Goal: Communication & Community: Answer question/provide support

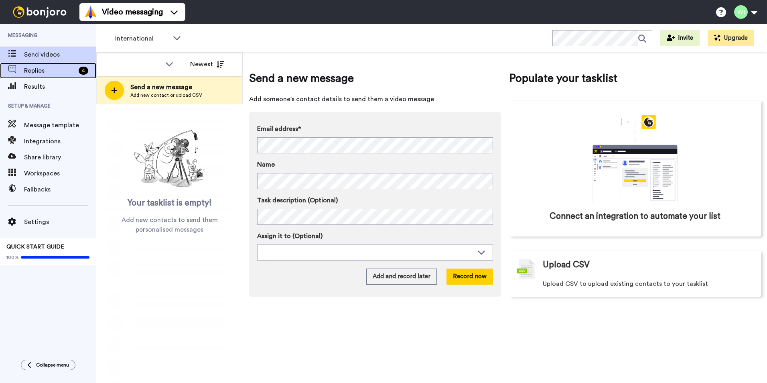
click at [77, 74] on div "4" at bounding box center [85, 71] width 21 height 8
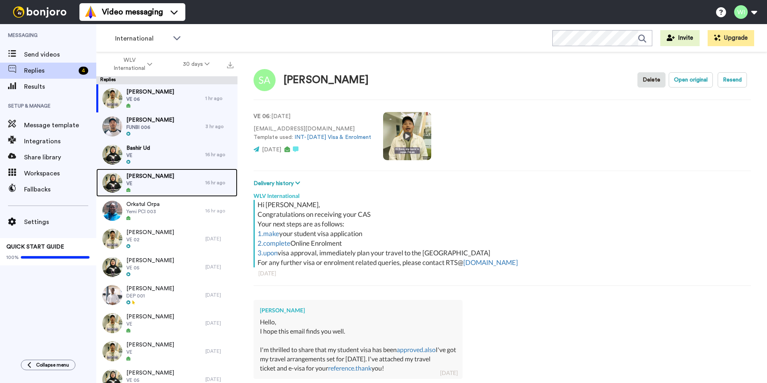
click at [181, 175] on div "Abiodun Kazeem VE" at bounding box center [150, 183] width 109 height 28
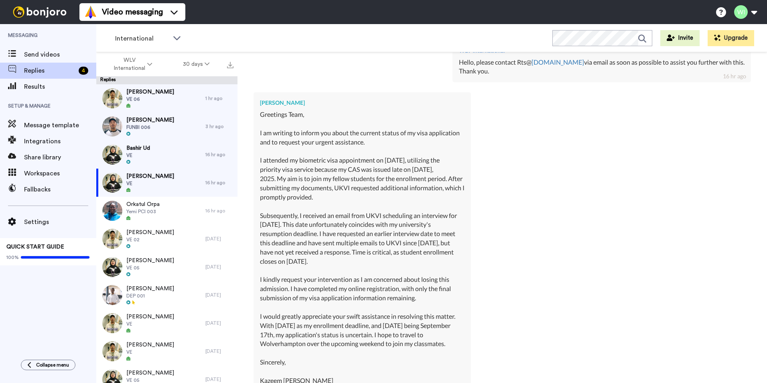
scroll to position [602, 0]
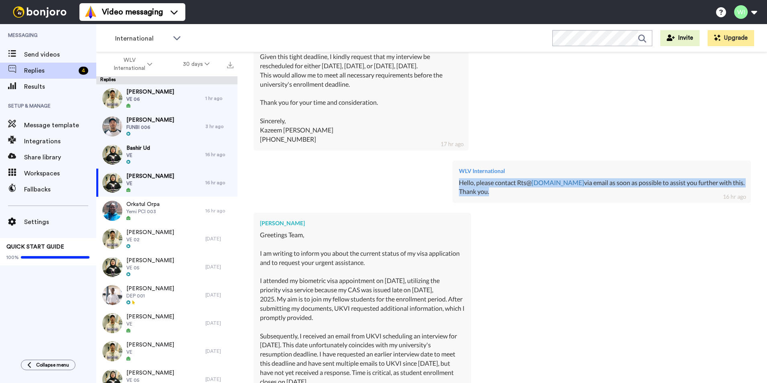
drag, startPoint x: 476, startPoint y: 182, endPoint x: 522, endPoint y: 190, distance: 47.2
click at [522, 190] on div "WLV International Hello, please contact Rts@ wlv.ac.uk via email as soon as pos…" at bounding box center [602, 182] width 299 height 43
copy div "Hello, please contact Rts@ wlv.ac.uk via email as soon as possible to assist yo…"
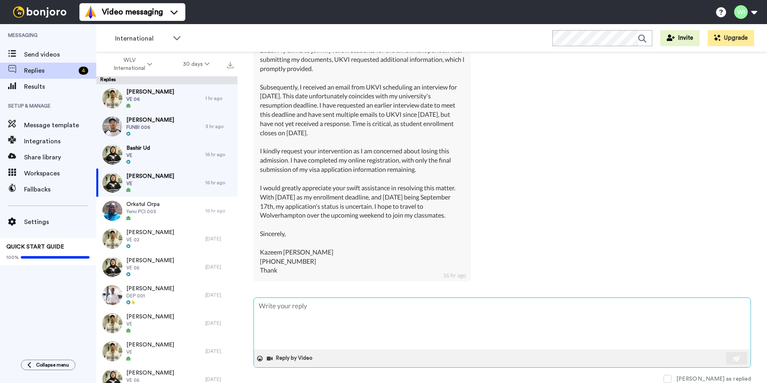
click at [329, 311] on textarea at bounding box center [502, 323] width 497 height 51
paste textarea "Hello, please contact Rts@wlv.ac.uk via email as soon as possible to assist you…"
type textarea "x"
type textarea "Hello, please contact Rts@wlv.ac.uk via email as soon as possible to assist you…"
click at [726, 354] on button at bounding box center [736, 358] width 21 height 12
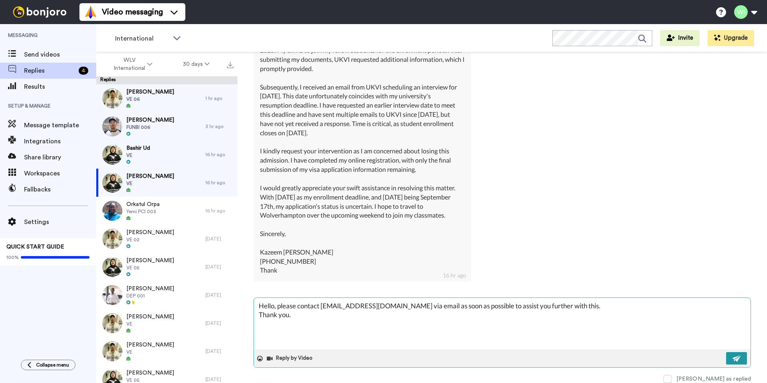
type textarea "x"
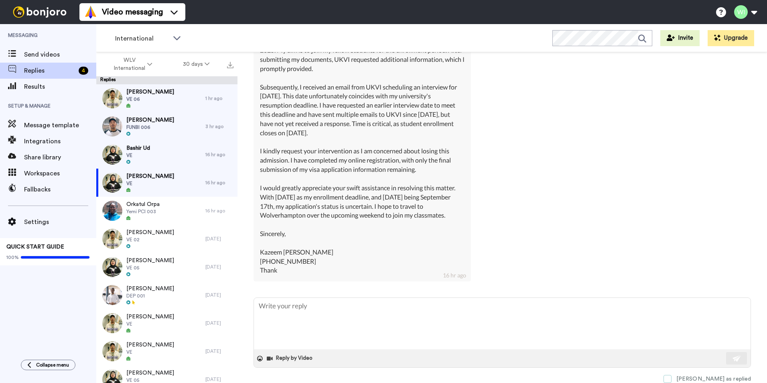
click at [672, 380] on span at bounding box center [668, 379] width 8 height 8
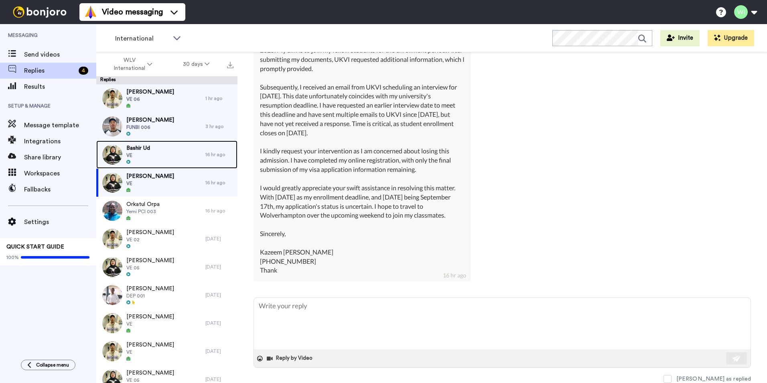
click at [160, 154] on div "Bashir Ud VE" at bounding box center [150, 154] width 109 height 28
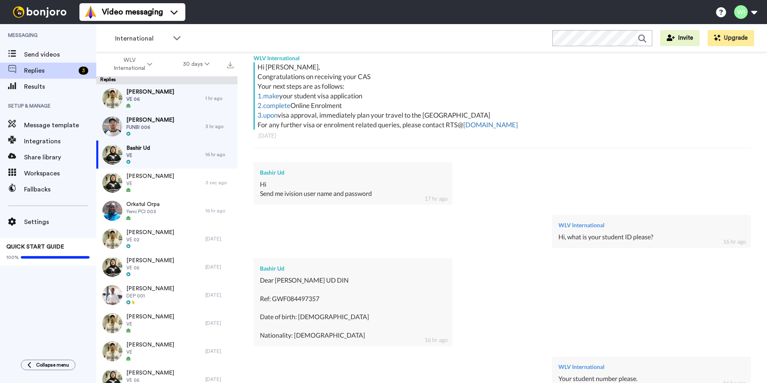
scroll to position [298, 0]
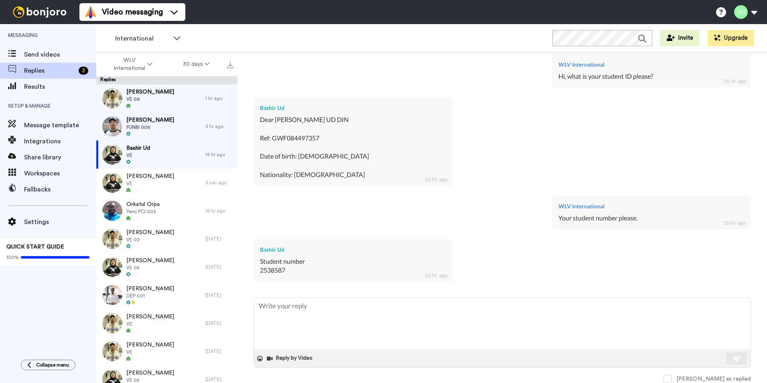
click at [288, 269] on div "Student number 2538587" at bounding box center [353, 266] width 186 height 18
drag, startPoint x: 286, startPoint y: 270, endPoint x: 248, endPoint y: 272, distance: 38.6
click at [248, 272] on div "Bashir Ud Delete Open original Resend VE : 2 days ago bashirkhn.35462@gmail.com…" at bounding box center [503, 231] width 530 height 359
copy div "2538587"
click at [149, 127] on span "FUNBI 006" at bounding box center [150, 127] width 48 height 6
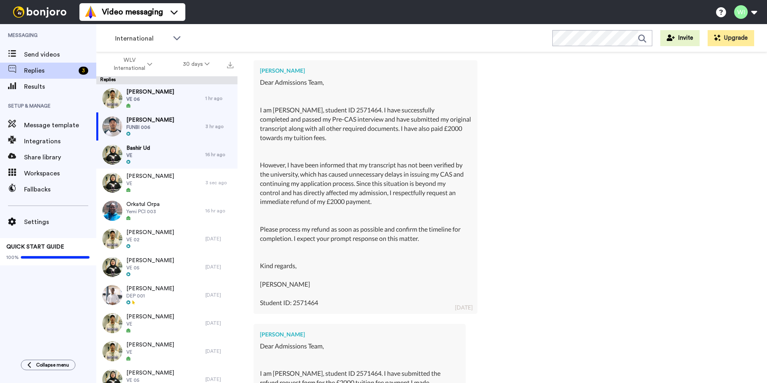
scroll to position [10591, 0]
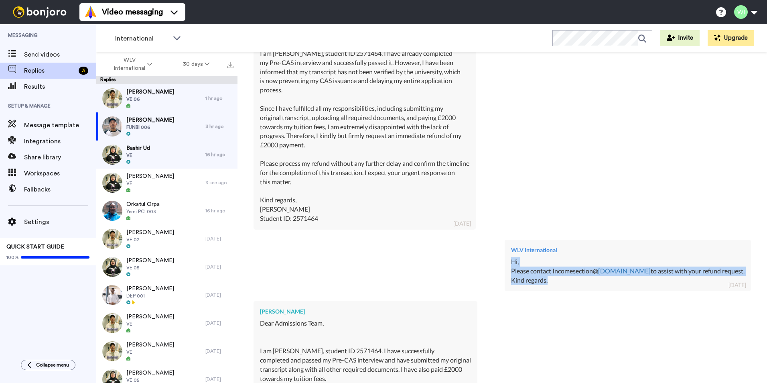
drag, startPoint x: 567, startPoint y: 278, endPoint x: 526, endPoint y: 261, distance: 44.8
click at [526, 261] on div "WLV International Hi, Please contact Incomesection@ wlv.ac.uk to assist with yo…" at bounding box center [628, 266] width 246 height 52
copy div "Hi, Please contact Incomesection@ wlv.ac.uk to assist with your refund request.…"
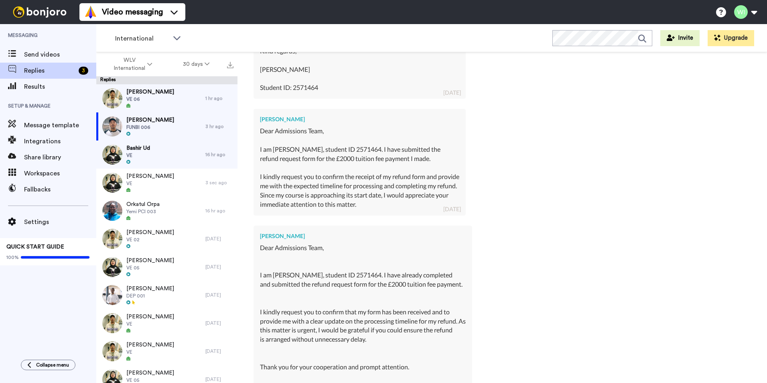
scroll to position [11434, 0]
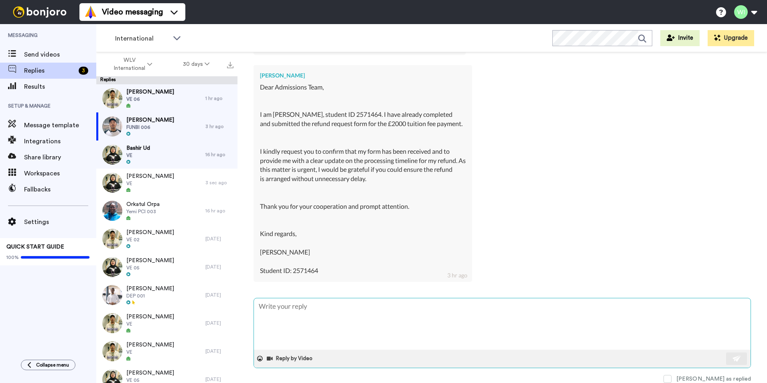
click at [401, 309] on textarea at bounding box center [502, 323] width 497 height 51
paste textarea "Hi, Please contact Incomesection@wlv.ac.uk to assist with your refund request. …"
type textarea "x"
type textarea "Hi, Please contact Incomesection@wlv.ac.uk to assist with your refund request. …"
drag, startPoint x: 481, startPoint y: 316, endPoint x: 405, endPoint y: 314, distance: 76.3
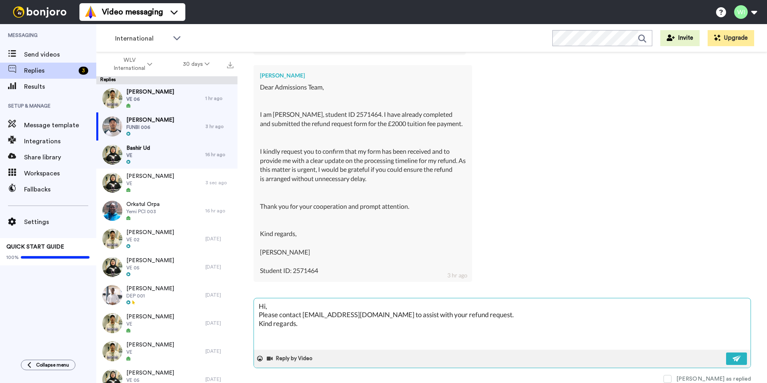
click at [405, 314] on textarea "Hi, Please contact Incomesection@wlv.ac.uk to assist with your refund request. …" at bounding box center [502, 323] width 497 height 51
type textarea "x"
type textarea "Hi, Please contact Incomesection@wlv.ac.uk to assist yo Kind regards."
type textarea "x"
type textarea "Hi, Please contact Incomesection@wlv.ac.uk to assist you Kind regards."
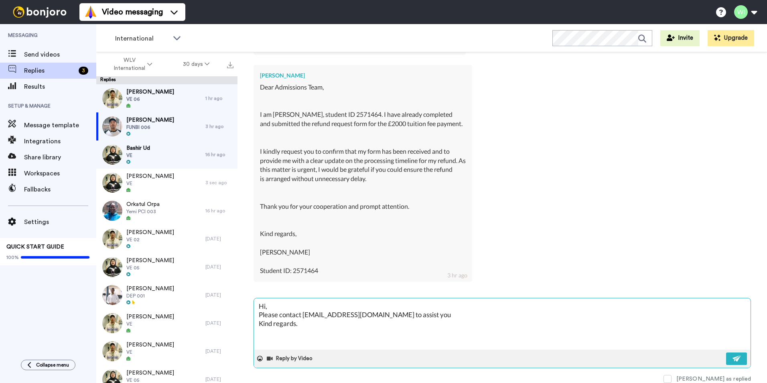
type textarea "x"
type textarea "Hi, Please contact Incomesection@wlv.ac.uk to assist you Kind regards."
type textarea "x"
type textarea "Hi, Please contact Incomesection@wlv.ac.uk to assist you f Kind regards."
type textarea "x"
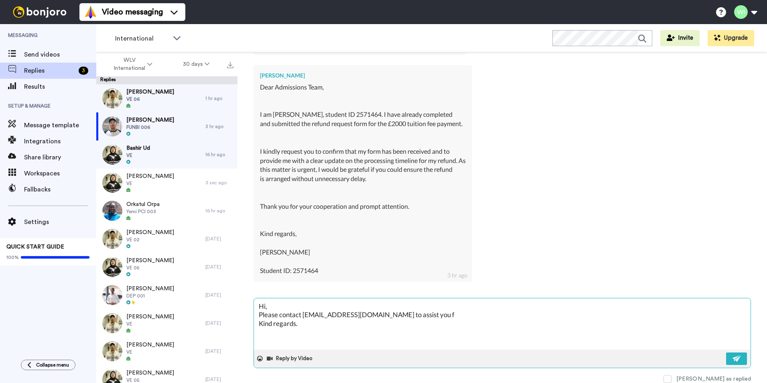
type textarea "Hi, Please contact Incomesection@wlv.ac.uk to assist you fu Kind regards."
type textarea "x"
type textarea "Hi, Please contact Incomesection@wlv.ac.uk to assist you fur Kind regards."
type textarea "x"
type textarea "Hi, Please contact Incomesection@wlv.ac.uk to assist you furt Kind regards."
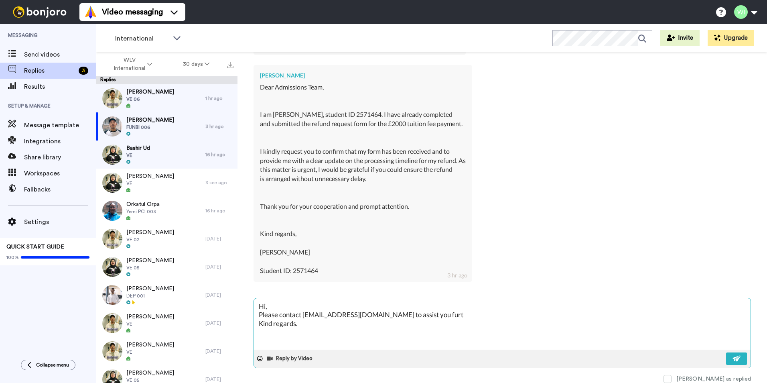
type textarea "x"
type textarea "Hi, Please contact Incomesection@wlv.ac.uk to assist you furth Kind regards."
type textarea "x"
type textarea "Hi, Please contact Incomesection@wlv.ac.uk to assist you furthe Kind regards."
type textarea "x"
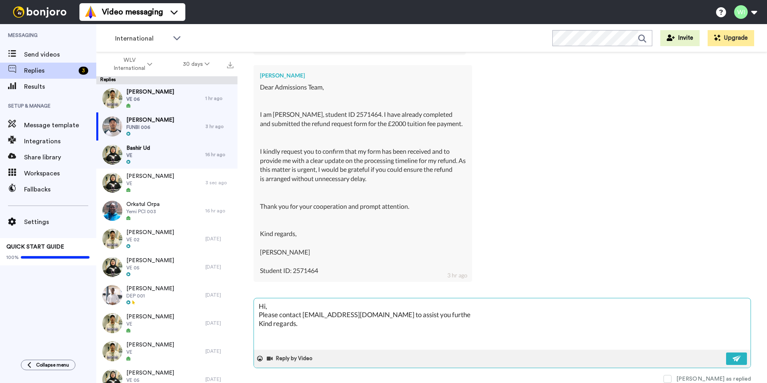
type textarea "Hi, Please contact Incomesection@wlv.ac.uk to assist you further Kind regards."
type textarea "x"
type textarea "Hi, Please contact Incomesection@wlv.ac.uk to assist you further Kind regards."
type textarea "x"
type textarea "Hi, Please contact Incomesection@wlv.ac.uk to assist you further w Kind regards."
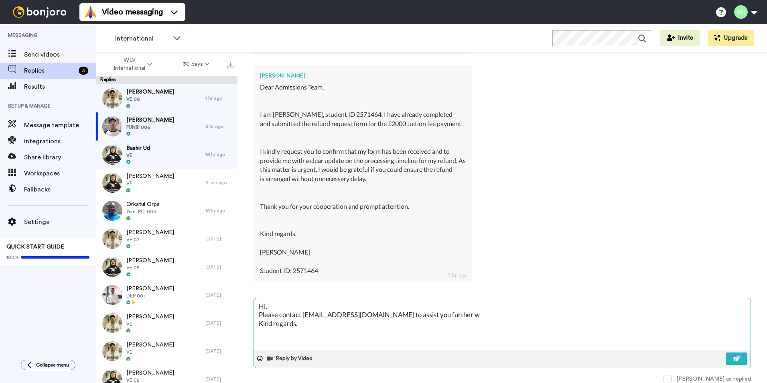
type textarea "x"
type textarea "Hi, Please contact Incomesection@wlv.ac.uk to assist you further wi Kind regard…"
type textarea "x"
type textarea "Hi, Please contact Incomesection@wlv.ac.uk to assist you further wit Kind regar…"
type textarea "x"
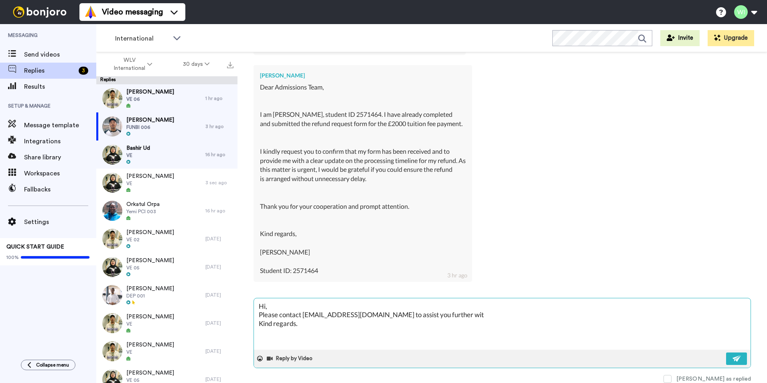
type textarea "Hi, Please contact Incomesection@wlv.ac.uk to assist you further with Kind rega…"
type textarea "x"
type textarea "Hi, Please contact Incomesection@wlv.ac.uk to assist you further with Kind rega…"
type textarea "x"
type textarea "Hi, Please contact Incomesection@wlv.ac.uk to assist you further with t Kind re…"
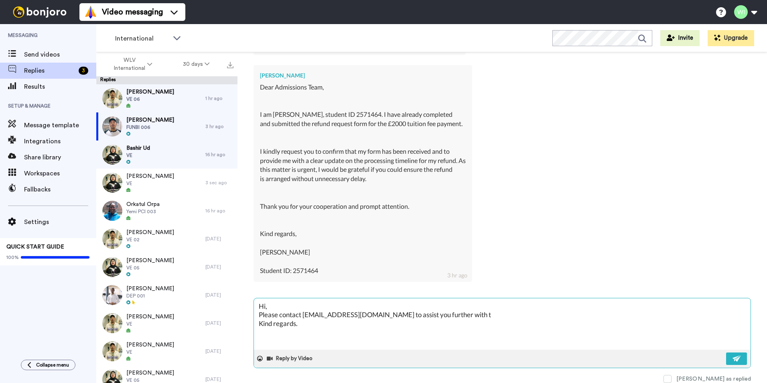
type textarea "x"
type textarea "Hi, Please contact Incomesection@wlv.ac.uk to assist you further with th Kind r…"
type textarea "x"
type textarea "Hi, Please contact Incomesection@wlv.ac.uk to assist you further with thi Kind …"
type textarea "x"
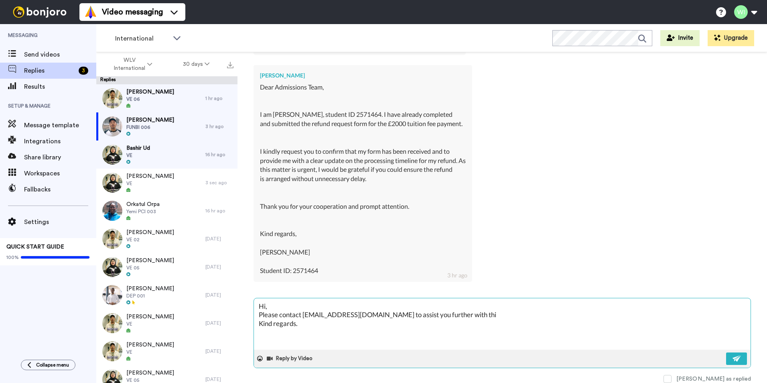
type textarea "Hi, Please contact Incomesection@wlv.ac.uk to assist you further with thia Kind…"
type textarea "x"
type textarea "Hi, Please contact Incomesection@wlv.ac.uk to assist you further with thia Kind…"
type textarea "x"
type textarea "Hi, Please contact Incomesection@wlv.ac.uk to assist you further with thia Kind…"
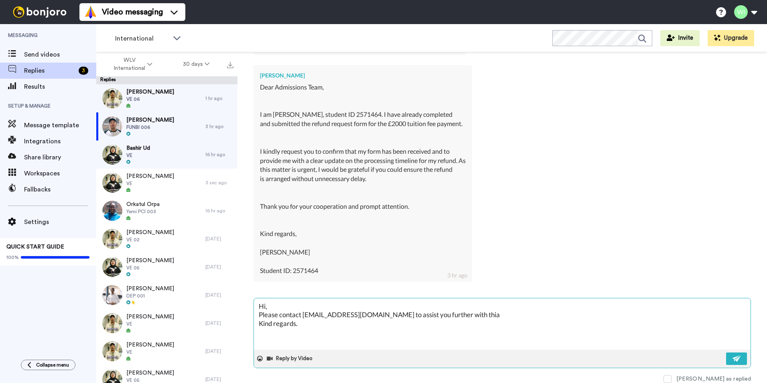
type textarea "x"
type textarea "Hi, Please contact Incomesection@wlv.ac.uk to assist you further with thi Kind …"
type textarea "x"
type textarea "Hi, Please contact Incomesection@wlv.ac.uk to assist you further with this Kind…"
type textarea "x"
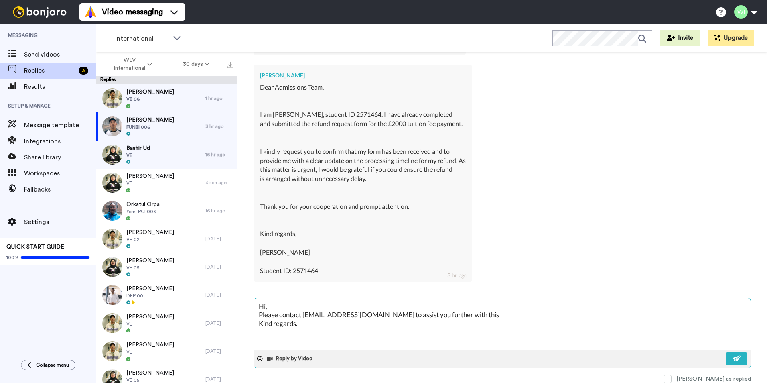
type textarea "Hi, Please contact Incomesection@wlv.ac.uk to assist you further with this Kind…"
type textarea "x"
type textarea "Hi, Please contact Incomesection@wlv.ac.uk to assist you further with this p Ki…"
type textarea "x"
type textarea "Hi, Please contact Incomesection@wlv.ac.uk to assist you further with this pl K…"
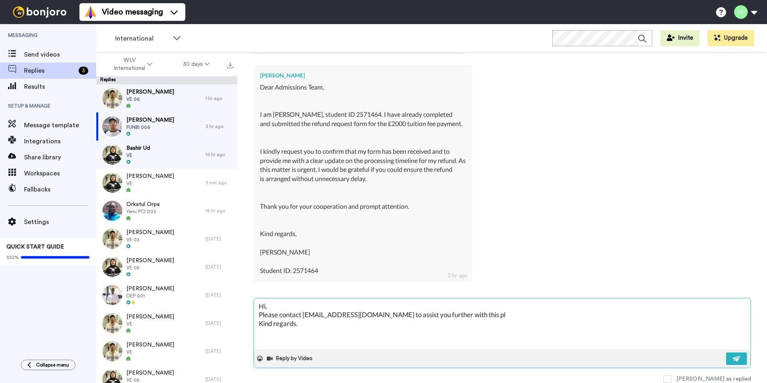
type textarea "x"
type textarea "Hi, Please contact Incomesection@wlv.ac.uk to assist you further with this ple …"
type textarea "x"
type textarea "Hi, Please contact Incomesection@wlv.ac.uk to assist you further with this plea…"
type textarea "x"
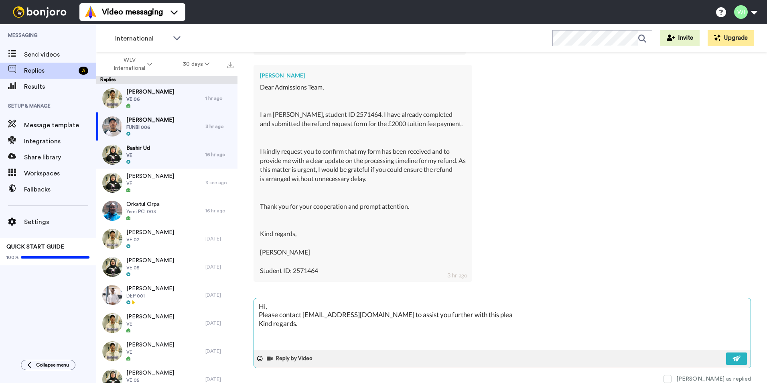
type textarea "Hi, Please contact Incomesection@wlv.ac.uk to assist you further with this plea…"
type textarea "x"
type textarea "Hi, Please contact Incomesection@wlv.ac.uk to assist you further with this plea…"
type textarea "x"
type textarea "Hi, Please contact Incomesection@wlv.ac.uk to assist you further with this plea…"
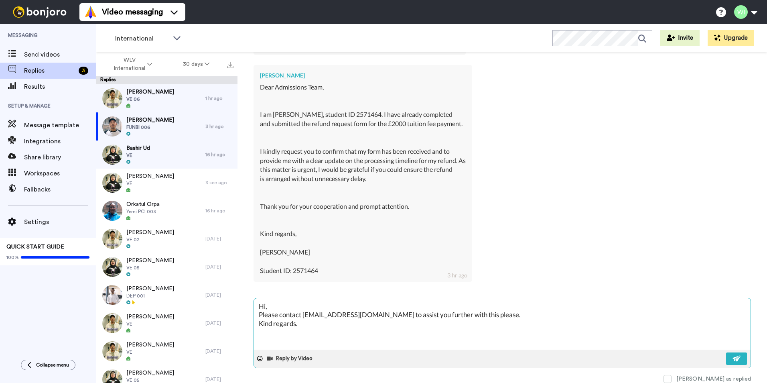
type textarea "x"
type textarea "Hi, Please contact Incomesection@wlv.ac.uk to assist you further with this plea…"
click at [735, 361] on img at bounding box center [737, 358] width 9 height 6
type textarea "x"
click at [672, 381] on span at bounding box center [668, 379] width 8 height 8
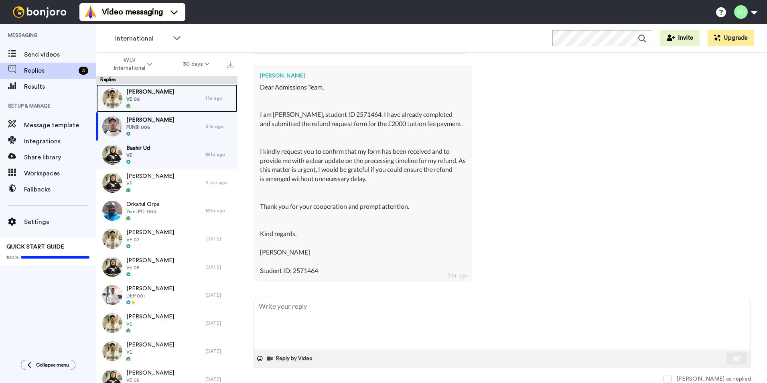
click at [152, 99] on span "VE 06" at bounding box center [150, 99] width 48 height 6
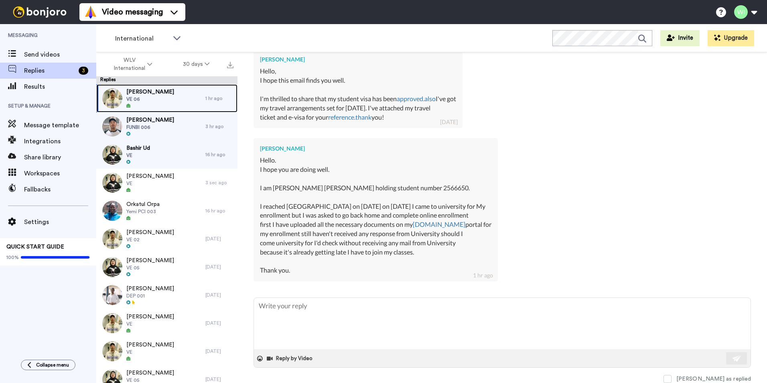
scroll to position [251, 0]
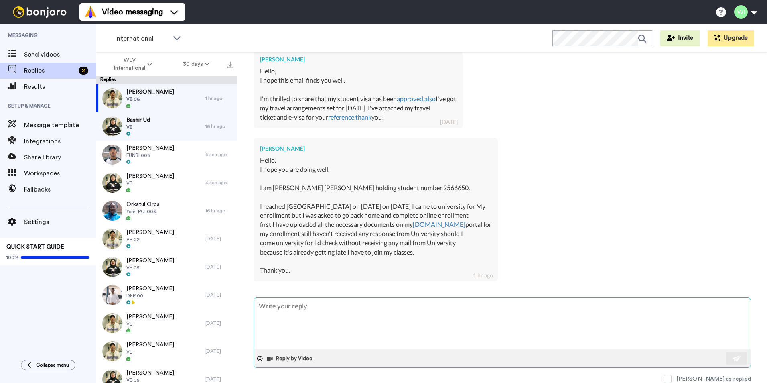
click at [389, 313] on textarea at bounding box center [502, 323] width 497 height 51
type textarea "x"
type textarea "H"
type textarea "x"
type textarea "He"
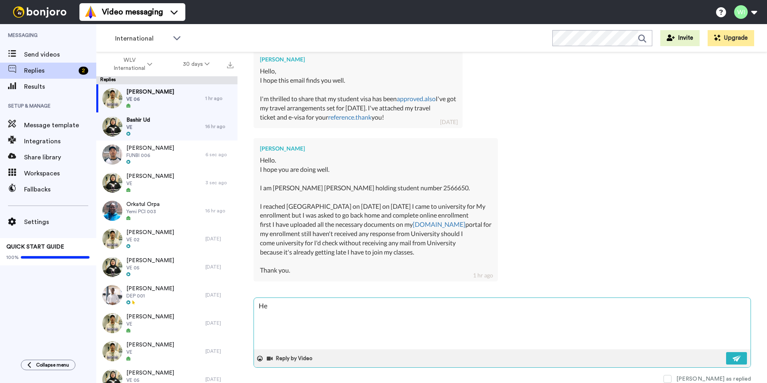
type textarea "x"
type textarea "Hel"
type textarea "x"
type textarea "Hell"
type textarea "x"
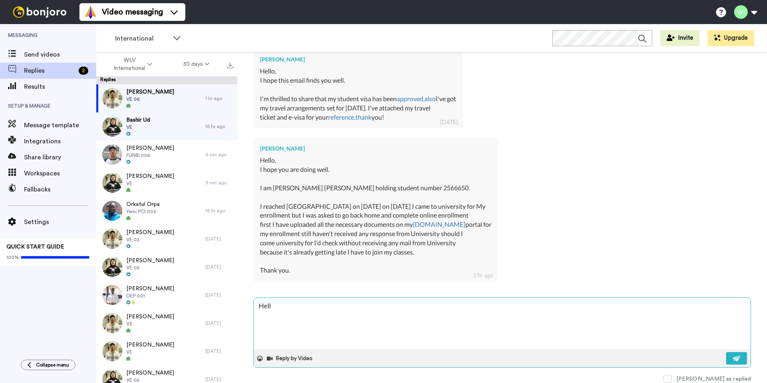
type textarea "Hello"
type textarea "x"
type textarea "Hello,"
type textarea "x"
type textarea "Hello,"
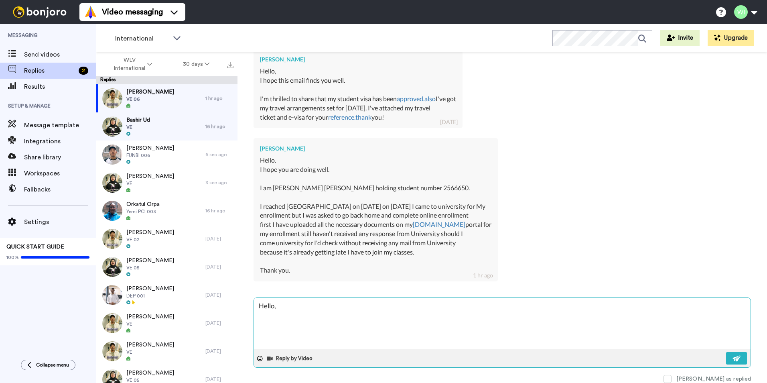
type textarea "x"
type textarea "Hello, p"
type textarea "x"
type textarea "Hello, pl"
type textarea "x"
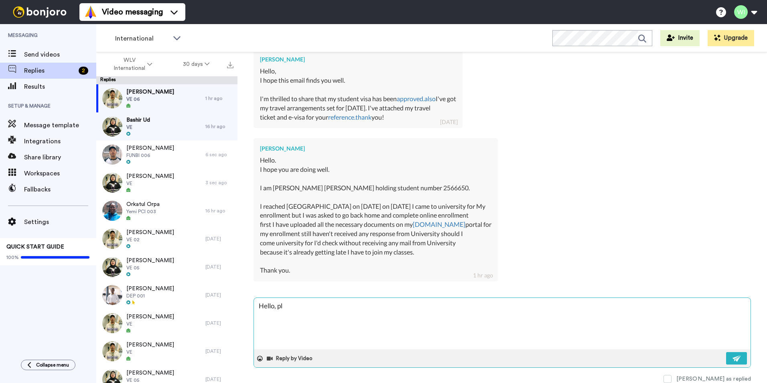
type textarea "Hello, ple"
type textarea "x"
type textarea "Hello, plea"
type textarea "x"
type textarea "Hello, pleas"
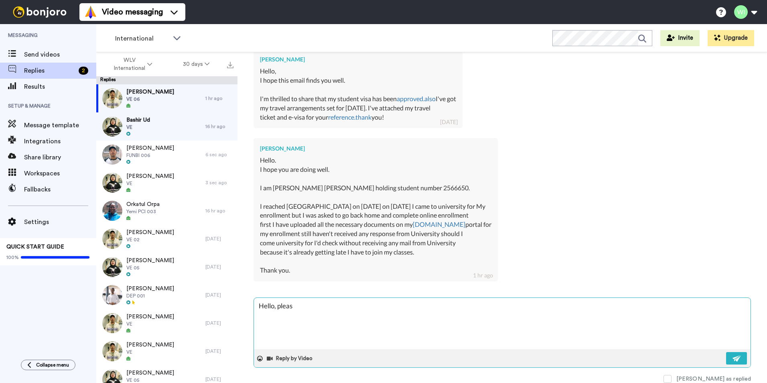
type textarea "x"
type textarea "Hello, please"
type textarea "x"
type textarea "Hello, please"
type textarea "x"
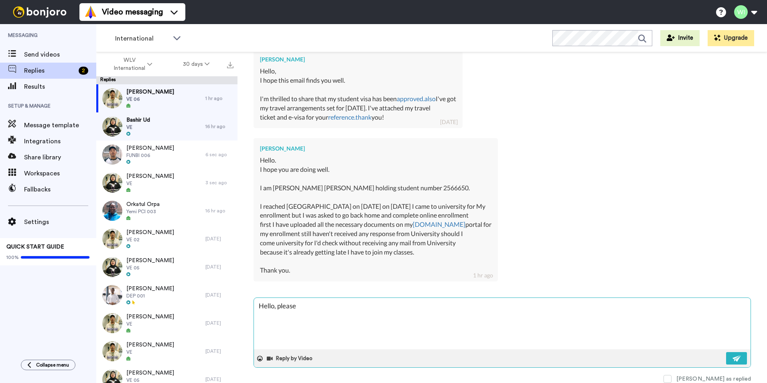
type textarea "Hello, please c"
type textarea "x"
type textarea "Hello, please co"
type textarea "x"
type textarea "Hello, please con"
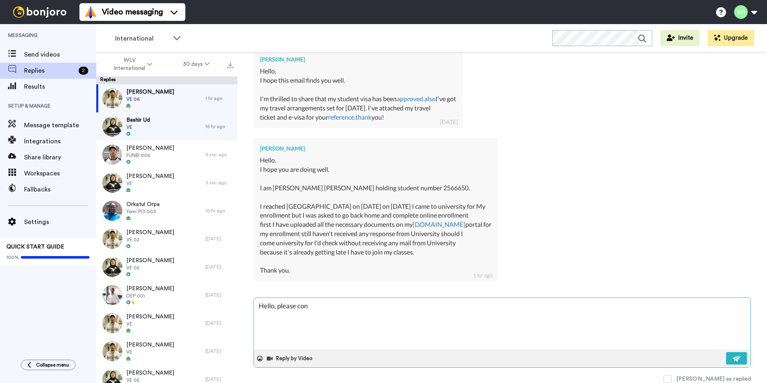
type textarea "x"
type textarea "Hello, please cont"
type textarea "x"
type textarea "Hello, please contac"
type textarea "x"
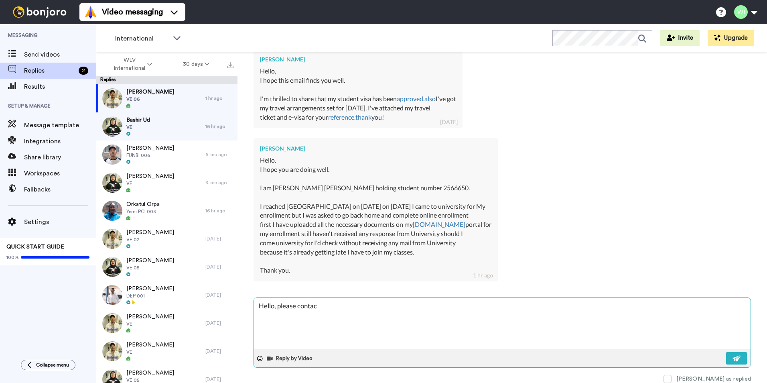
type textarea "Hello, please contact"
type textarea "x"
type textarea "Hello, please contact"
type textarea "x"
type textarea "Hello, please contact R"
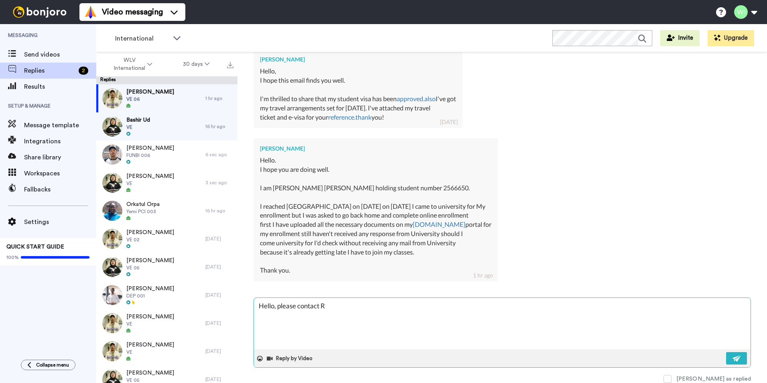
type textarea "x"
type textarea "Hello, please contact Rt"
type textarea "x"
type textarea "Hello, please contact Rts"
type textarea "x"
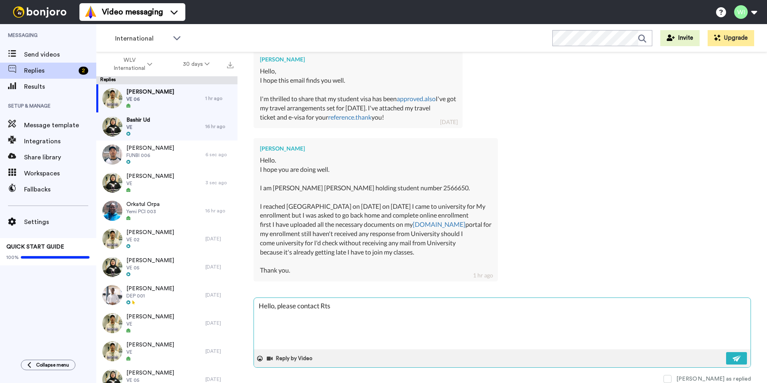
type textarea "Hello, please contact Rts@"
type textarea "x"
type textarea "Hello, please contact Rts@w"
type textarea "x"
type textarea "Hello, please contact Rts@wl"
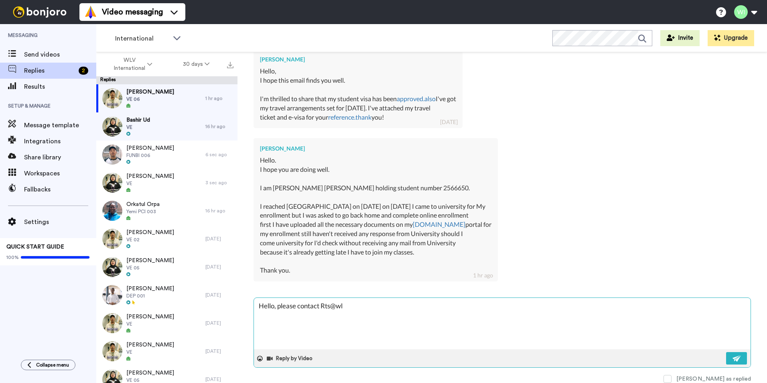
type textarea "x"
type textarea "Hello, please contact Rts@wlv"
type textarea "x"
type textarea "Hello, please contact Rts@wlv."
type textarea "x"
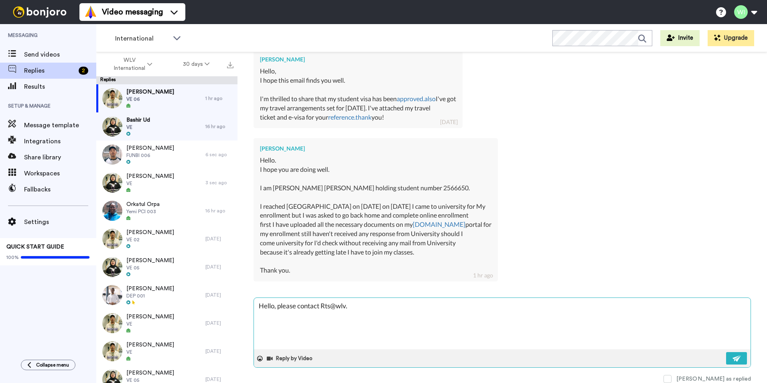
type textarea "Hello, please contact Rts@wlv.a"
type textarea "x"
type textarea "Hello, please contact Rts@wlv.ac."
type textarea "x"
type textarea "Hello, please contact Rts@wlv.ac.u"
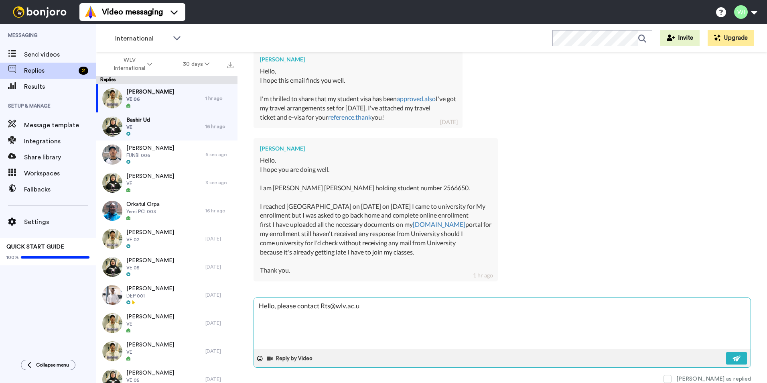
type textarea "x"
type textarea "Hello, please contact Rts@wlv.ac.uk"
type textarea "x"
type textarea "Hello, please contact Rts@wlv.ac.uk"
type textarea "x"
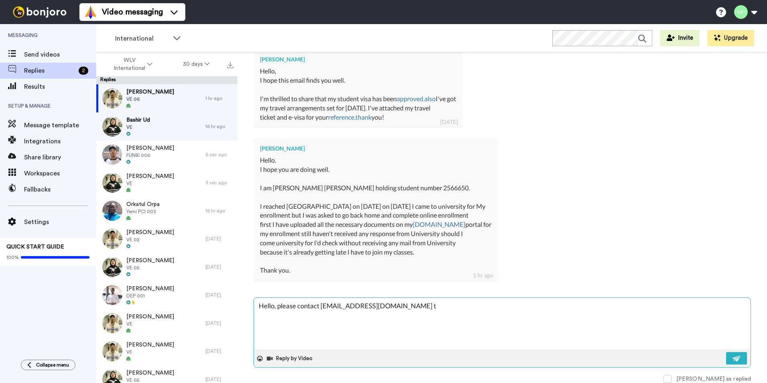
type textarea "Hello, please contact Rts@wlv.ac.uk to"
type textarea "x"
type textarea "Hello, please contact Rts@wlv.ac.uk to"
type textarea "x"
type textarea "Hello, please contact Rts@wlv.ac.uk to a"
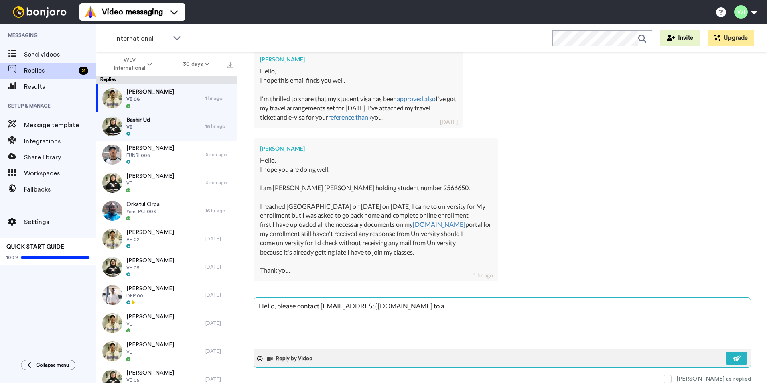
type textarea "x"
type textarea "Hello, please contact Rts@wlv.ac.uk to as"
type textarea "x"
type textarea "Hello, please contact Rts@wlv.ac.uk to assi"
type textarea "x"
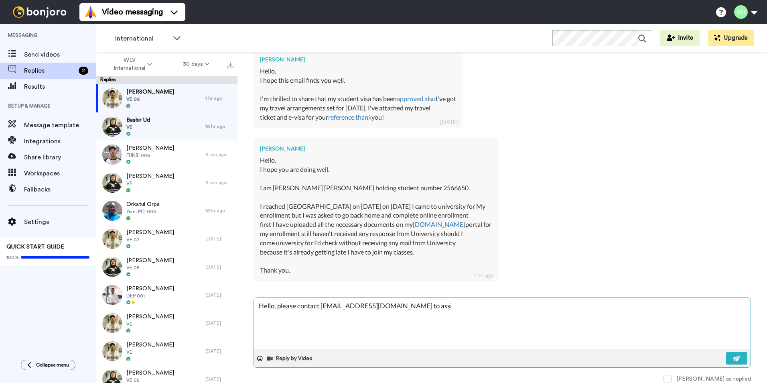
type textarea "Hello, please contact Rts@wlv.ac.uk to assis"
type textarea "x"
type textarea "Hello, please contact Rts@wlv.ac.uk to assist"
type textarea "x"
type textarea "Hello, please contact Rts@wlv.ac.uk to assist"
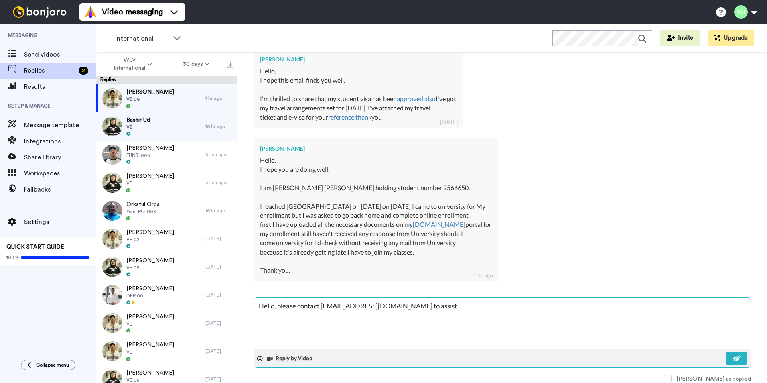
type textarea "x"
type textarea "Hello, please contact Rts@wlv.ac.uk to assist y"
type textarea "x"
type textarea "Hello, please contact Rts@wlv.ac.uk to assist yo"
type textarea "x"
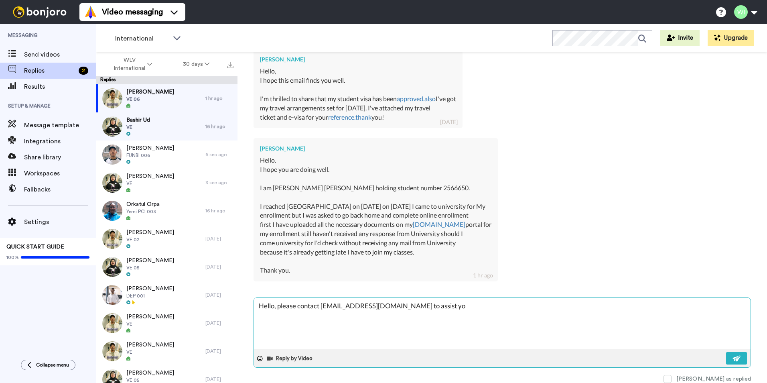
type textarea "Hello, please contact Rts@wlv.ac.uk to assist you"
type textarea "x"
type textarea "Hello, please contact Rts@wlv.ac.uk to assist you"
type textarea "x"
type textarea "Hello, please contact Rts@wlv.ac.uk to assist you fu"
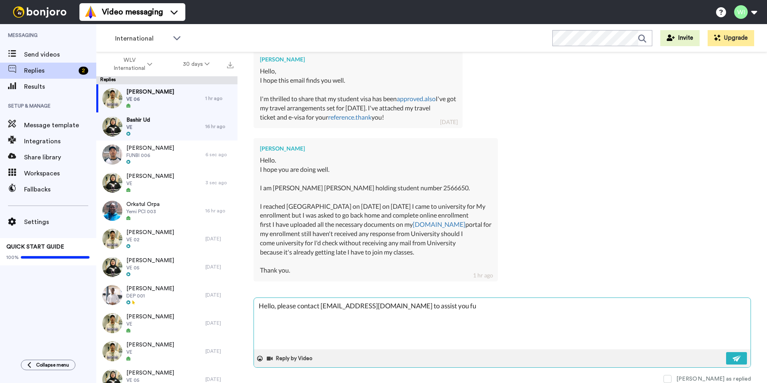
type textarea "x"
type textarea "Hello, please contact Rts@wlv.ac.uk to assist you fur"
type textarea "x"
type textarea "Hello, please contact Rts@wlv.ac.uk to assist you furt"
type textarea "x"
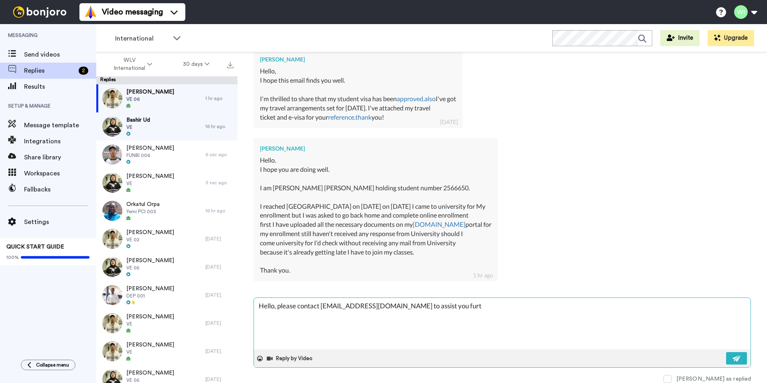
type textarea "Hello, please contact Rts@wlv.ac.uk to assist you furth"
type textarea "x"
type textarea "Hello, please contact Rts@wlv.ac.uk to assist you furthe"
type textarea "x"
type textarea "Hello, please contact Rts@wlv.ac.uk to assist you further"
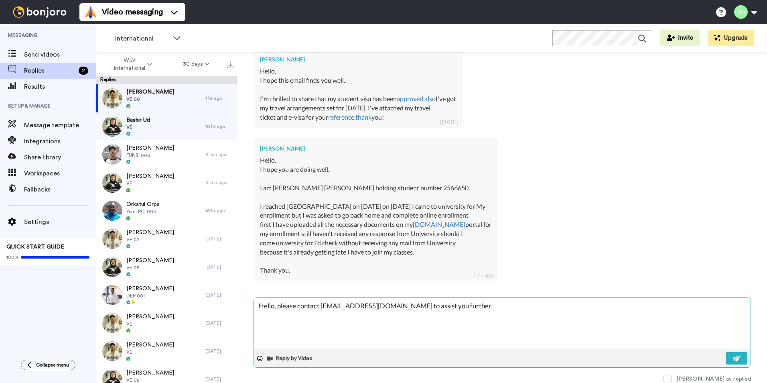
type textarea "x"
type textarea "Hello, please contact Rts@wlv.ac.uk to assist you further"
type textarea "x"
type textarea "Hello, please contact Rts@wlv.ac.uk to assist you further w"
type textarea "x"
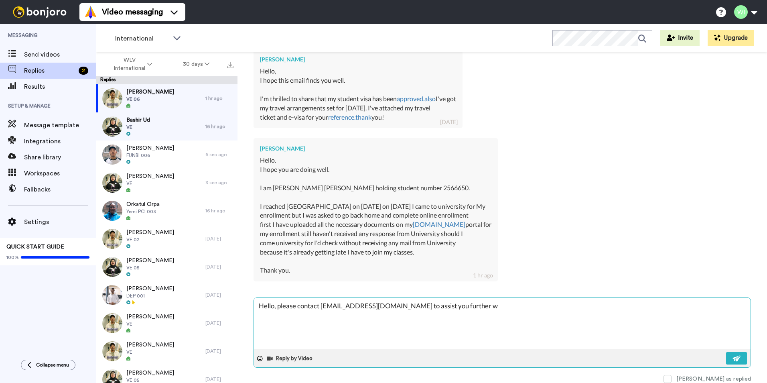
type textarea "Hello, please contact Rts@wlv.ac.uk to assist you further wi"
type textarea "x"
type textarea "Hello, please contact Rts@wlv.ac.uk to assist you further wit"
type textarea "x"
type textarea "Hello, please contact Rts@wlv.ac.uk to assist you further with"
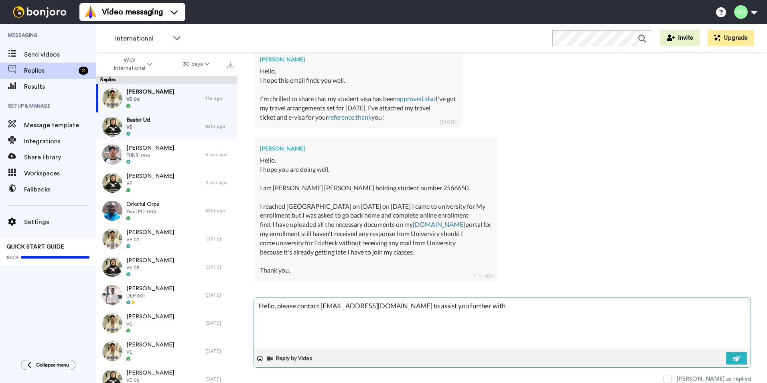
type textarea "x"
type textarea "Hello, please contact Rts@wlv.ac.uk to assist you further with"
type textarea "x"
type textarea "Hello, please contact Rts@wlv.ac.uk to assist you further with t"
type textarea "x"
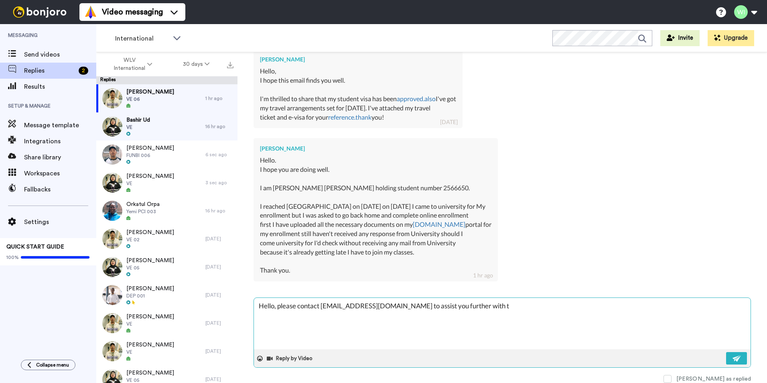
type textarea "Hello, please contact Rts@wlv.ac.uk to assist you further with th"
type textarea "x"
type textarea "Hello, please contact Rts@wlv.ac.uk to assist you further with thi"
type textarea "x"
type textarea "Hello, please contact Rts@wlv.ac.uk to assist you further with this"
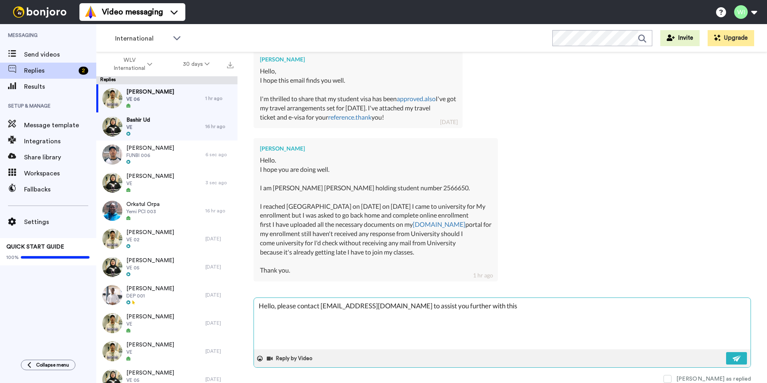
type textarea "x"
type textarea "Hello, please contact Rts@wlv.ac.uk to assist you further with this."
click at [734, 358] on img at bounding box center [737, 358] width 9 height 6
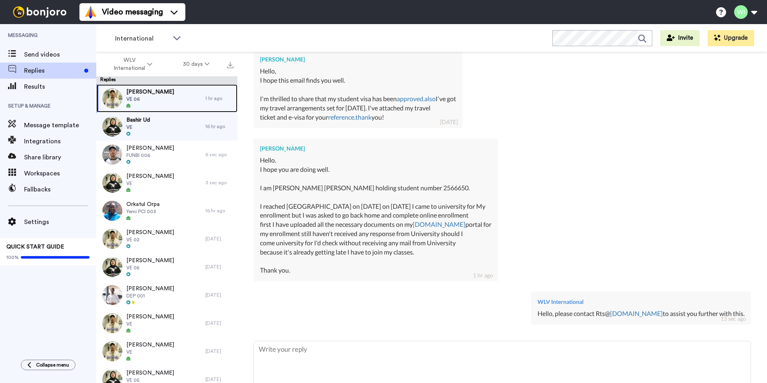
click at [169, 94] on div "Shahbaz Ali VE 06" at bounding box center [150, 98] width 109 height 28
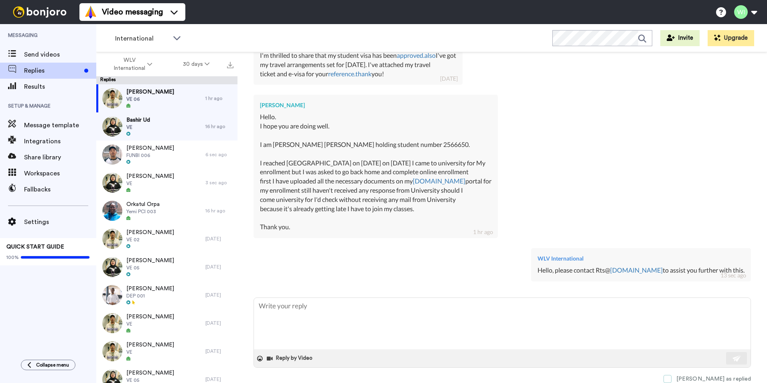
click at [672, 378] on span at bounding box center [668, 379] width 8 height 8
click at [178, 127] on div "Bashir Ud VE" at bounding box center [150, 126] width 109 height 28
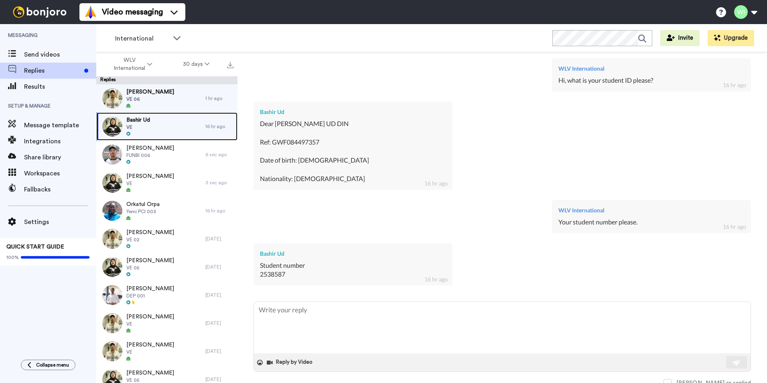
scroll to position [298, 0]
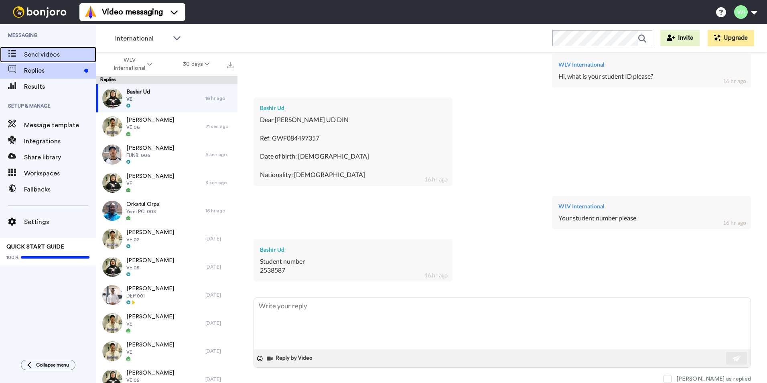
click at [53, 54] on span "Send videos" at bounding box center [60, 55] width 72 height 10
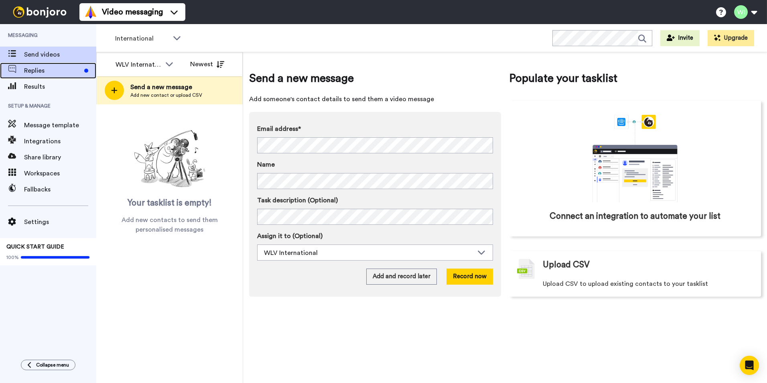
click at [29, 69] on span "Replies" at bounding box center [52, 71] width 57 height 10
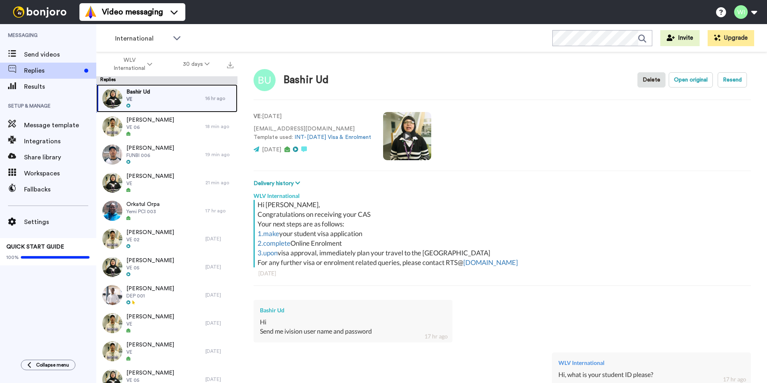
click at [166, 101] on div "Bashir Ud VE" at bounding box center [150, 98] width 109 height 28
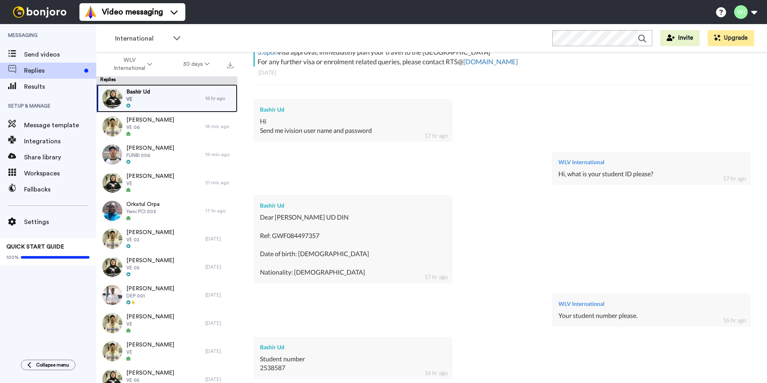
scroll to position [298, 0]
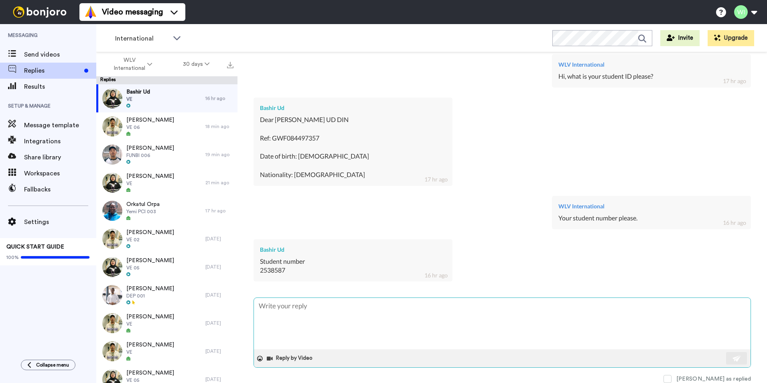
paste textarea "Hi, Thank you for your email. You can log in to e:Vision with your 7-digit stud…"
type textarea "x"
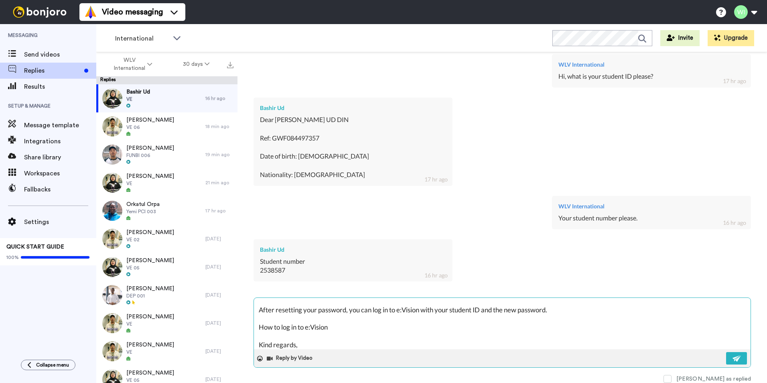
scroll to position [0, 0]
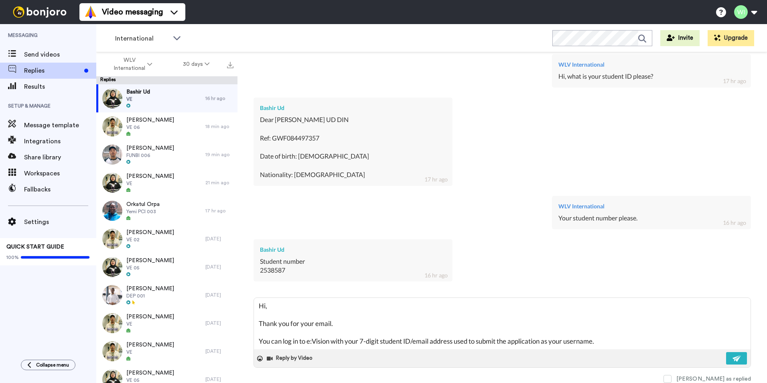
type textarea "Hi, Thank you for your email. You can log in to e:Vision with your 7-digit stud…"
drag, startPoint x: 348, startPoint y: 323, endPoint x: 246, endPoint y: 315, distance: 101.8
click at [238, 320] on div "Bashir Ud Delete Open original Resend VE : 2 days ago bashirkhn.35462@gmail.com…" at bounding box center [503, 231] width 530 height 359
type textarea "x"
type textarea "Hi, You can log in to e:Vision with your 7-digit student ID/email address used …"
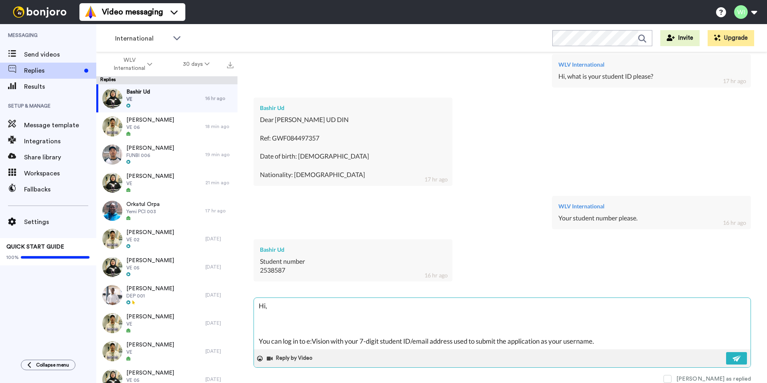
type textarea "x"
type textarea "Hi, You can log in to e:Vision with your 7-digit student ID/email address used …"
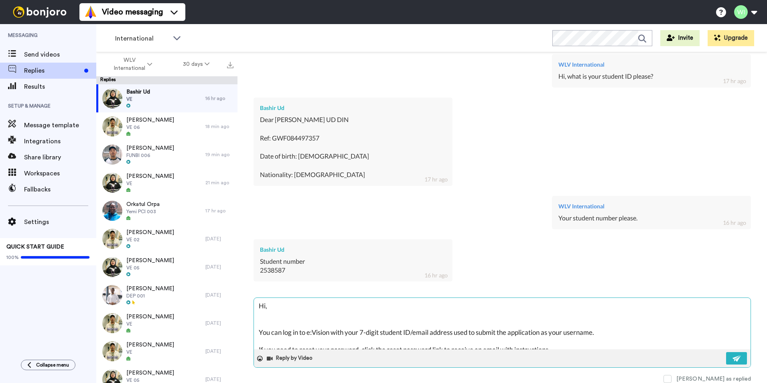
type textarea "x"
type textarea "Hi, You can log in to e:Vision with your 7-digit student ID/email address used …"
click at [260, 323] on textarea "Hi, You can log in to e:Vision with your 7-digit student ID/email address used …" at bounding box center [502, 323] width 497 height 51
type textarea "x"
type textarea "Hi, You can log in to e:Vision with your 7-digit student ID/email address used …"
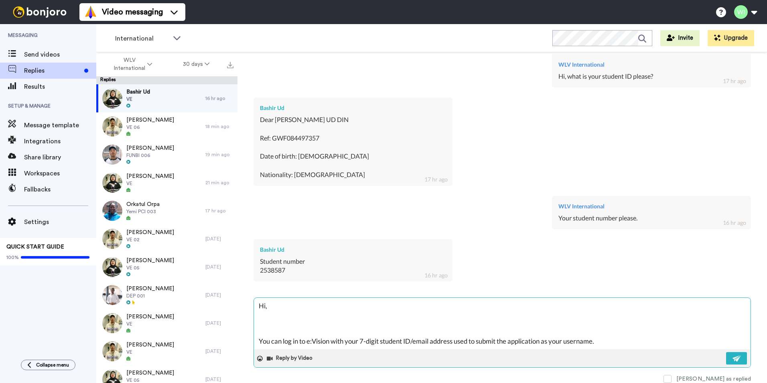
type textarea "x"
type textarea "Hi, You can log in to e:Vision with your 7-digit student ID/email address used …"
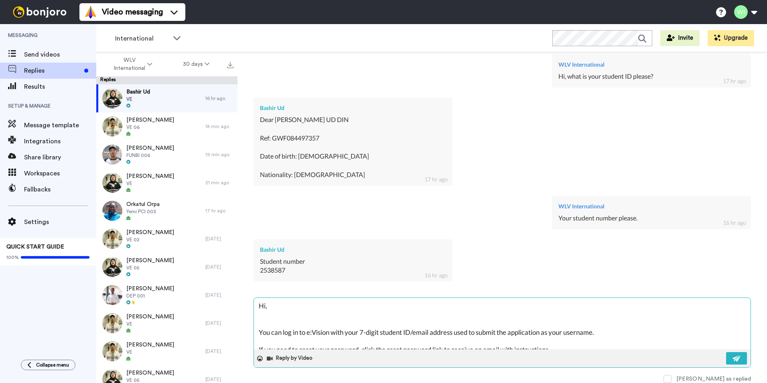
type textarea "x"
type textarea "Hi, You can log in to e:Vision with your 7-digit student ID/email address used …"
type textarea "x"
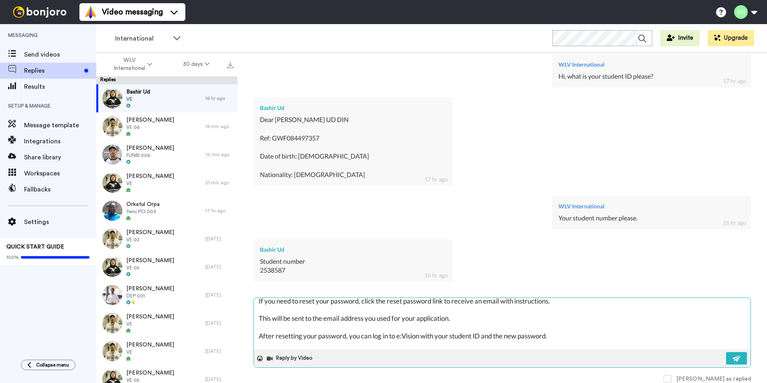
scroll to position [70, 0]
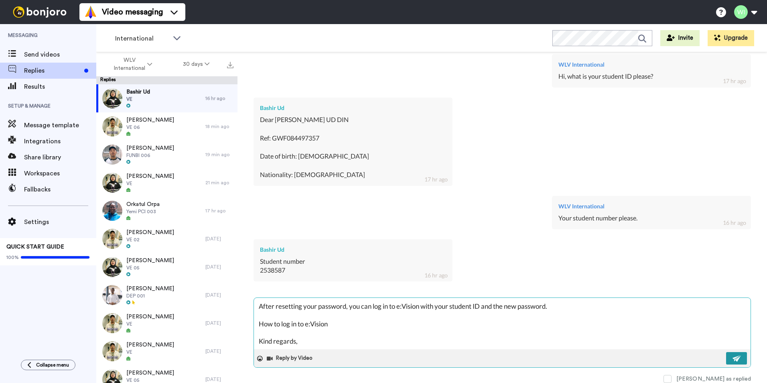
type textarea "Hi, You can log in to e:Vision with your 7-digit student ID/email address used …"
click at [733, 361] on img at bounding box center [737, 358] width 9 height 6
type textarea "x"
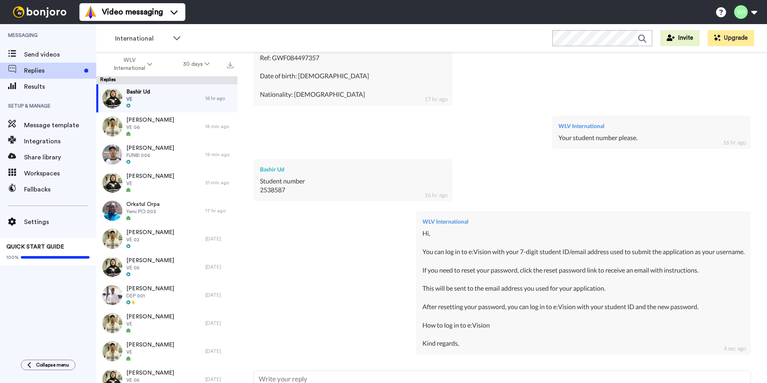
scroll to position [486, 0]
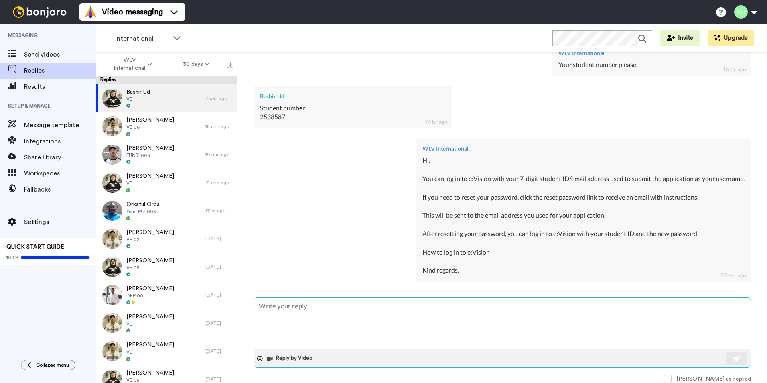
paste textarea "https://teams.microsoft.com/l/message/19:02bea70ad6ba42e09c2f1c908a221492@threa…"
type textarea "x"
type textarea "https://teams.microsoft.com/l/message/19:02bea70ad6ba42e09c2f1c908a221492@threa…"
click at [735, 359] on img at bounding box center [737, 358] width 9 height 6
type textarea "x"
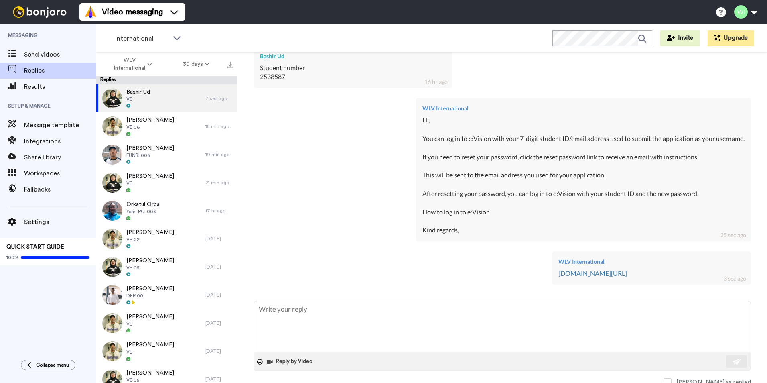
scroll to position [529, 0]
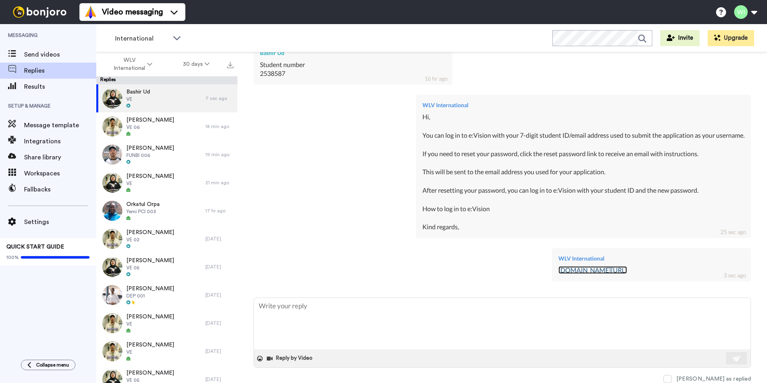
drag, startPoint x: 537, startPoint y: 265, endPoint x: 533, endPoint y: 270, distance: 6.8
drag, startPoint x: 533, startPoint y: 270, endPoint x: 659, endPoint y: 265, distance: 125.7
click at [659, 265] on div "WLV International teams.microsoft.com/l/message/19:02bea70ad6ba42e09c2f1c908a22…" at bounding box center [651, 264] width 199 height 33
click at [627, 270] on link "teams.microsoft.com/l/message/19:02bea70ad6ba42e09c2f1c908a221492@thread.v2/175…" at bounding box center [593, 270] width 69 height 8
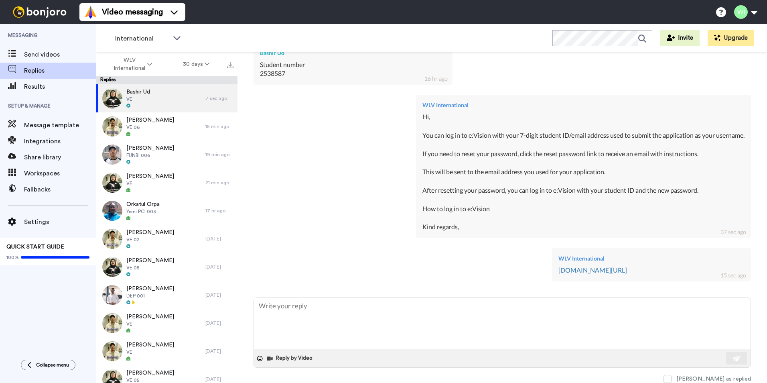
drag, startPoint x: 488, startPoint y: 270, endPoint x: 626, endPoint y: 260, distance: 138.1
click at [626, 260] on div "WLV International" at bounding box center [652, 258] width 186 height 8
drag, startPoint x: 626, startPoint y: 260, endPoint x: 674, endPoint y: 293, distance: 58.5
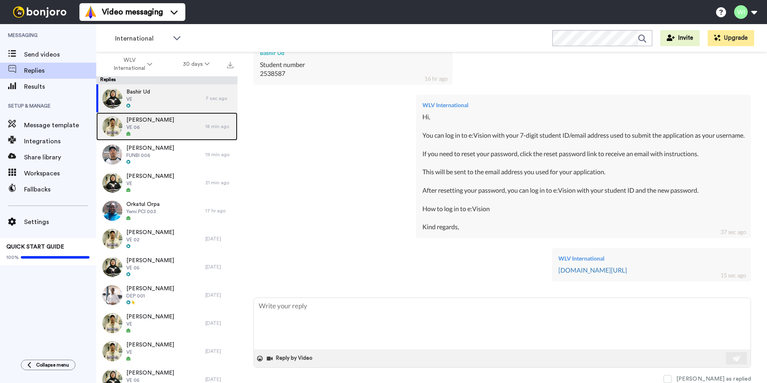
click at [167, 135] on div "Shahbaz Ali VE 06" at bounding box center [150, 126] width 109 height 28
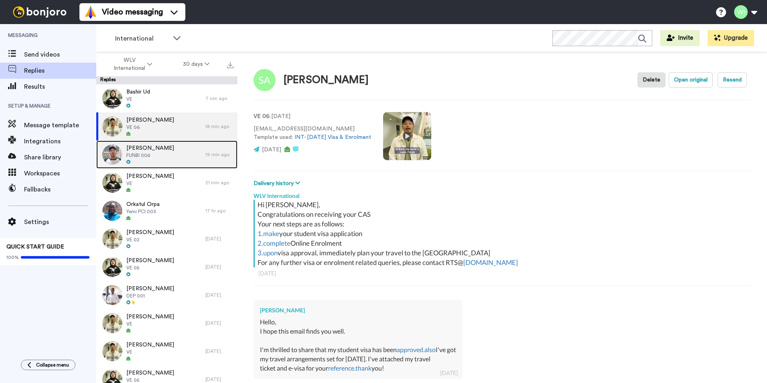
click at [172, 159] on div "Sineth Jayalth FUNBI 006" at bounding box center [150, 154] width 109 height 28
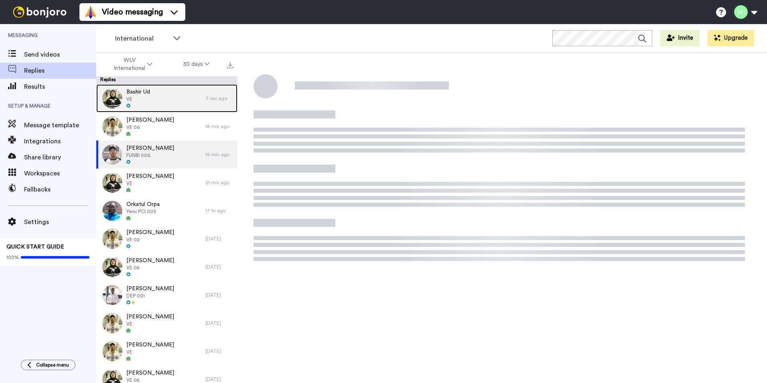
click at [195, 98] on div "Bashir Ud VE" at bounding box center [150, 98] width 109 height 28
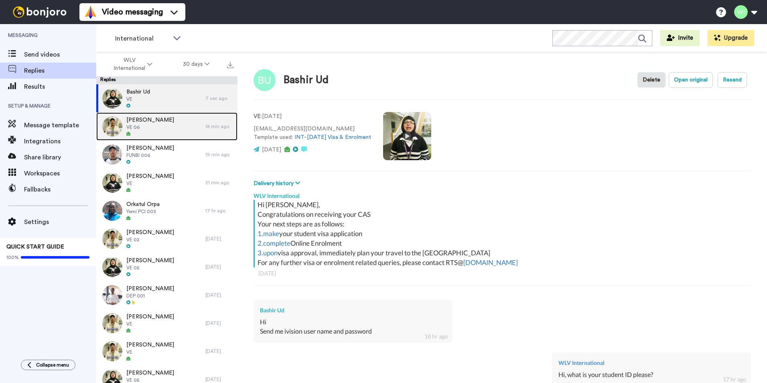
drag, startPoint x: 219, startPoint y: 102, endPoint x: 141, endPoint y: 132, distance: 83.3
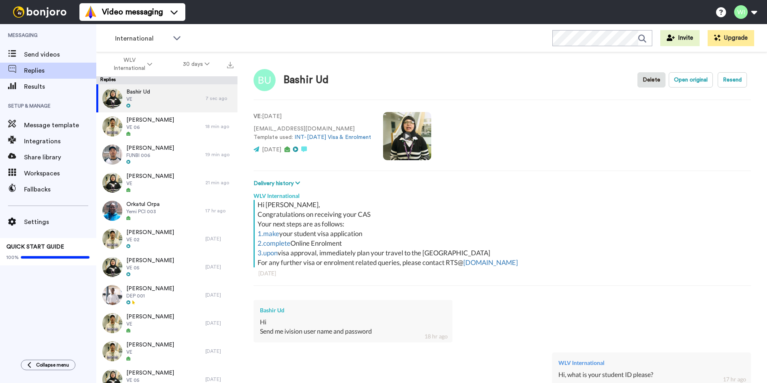
drag, startPoint x: 141, startPoint y: 132, endPoint x: 379, endPoint y: 154, distance: 238.6
click at [379, 154] on div "VE : 2 days ago bashirkhn.35462@gmail.com Template used: INT-Sept 25 Visa & Enr…" at bounding box center [503, 135] width 498 height 55
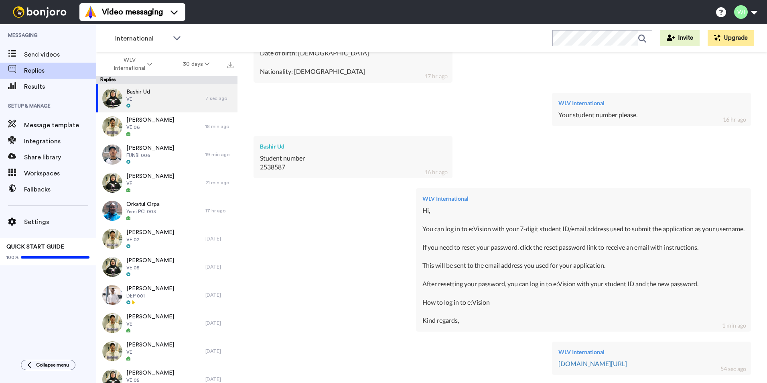
scroll to position [495, 0]
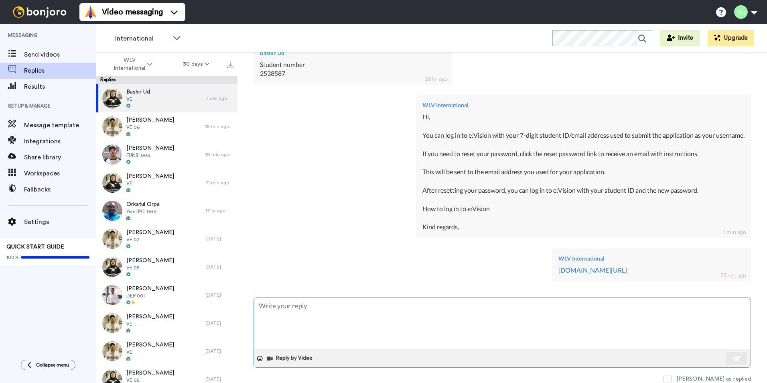
click at [415, 316] on textarea at bounding box center [502, 323] width 497 height 51
paste textarea "https://www.wlv.ac.uk/apply/how-to-apply/after-you-have-applied/introducing-evi…"
type textarea "x"
type textarea "https://www.wlv.ac.uk/apply/how-to-apply/after-you-have-applied/introducing-evi…"
click at [731, 354] on button at bounding box center [736, 358] width 21 height 12
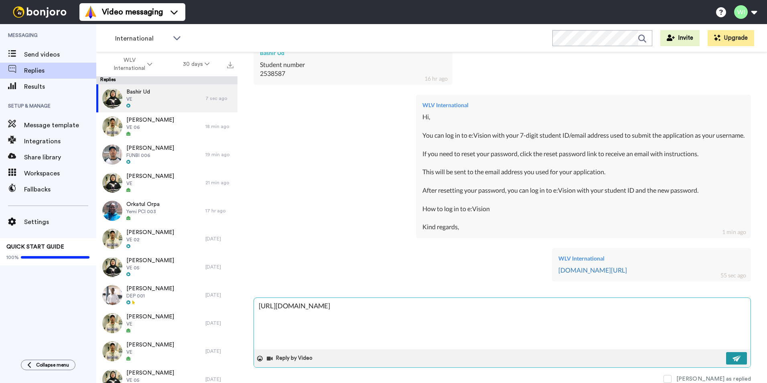
type textarea "x"
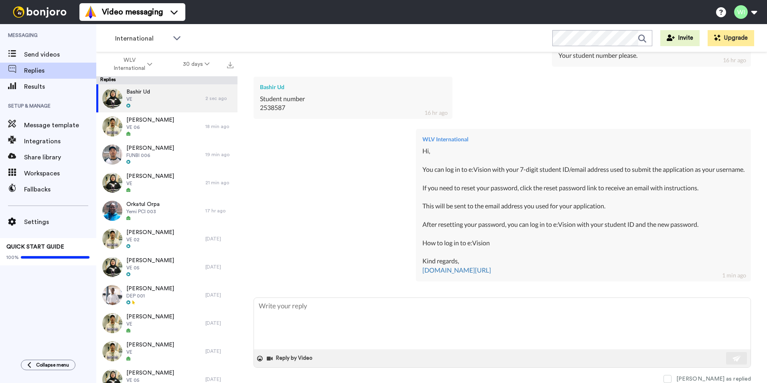
type textarea "x"
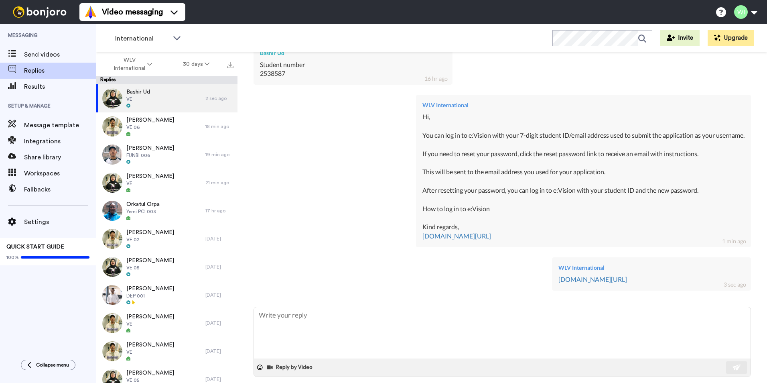
scroll to position [504, 0]
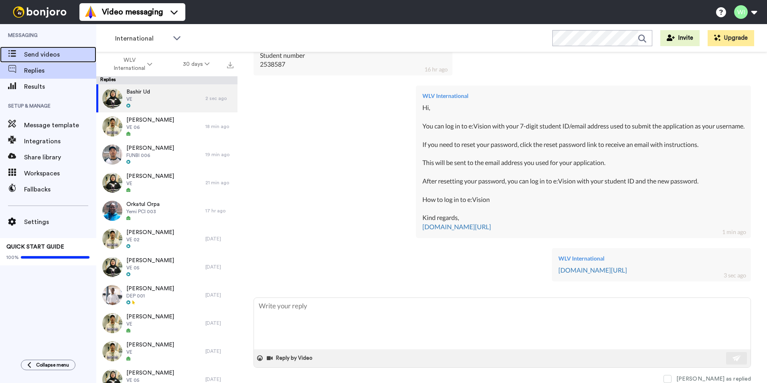
click at [58, 55] on span "Send videos" at bounding box center [60, 55] width 72 height 10
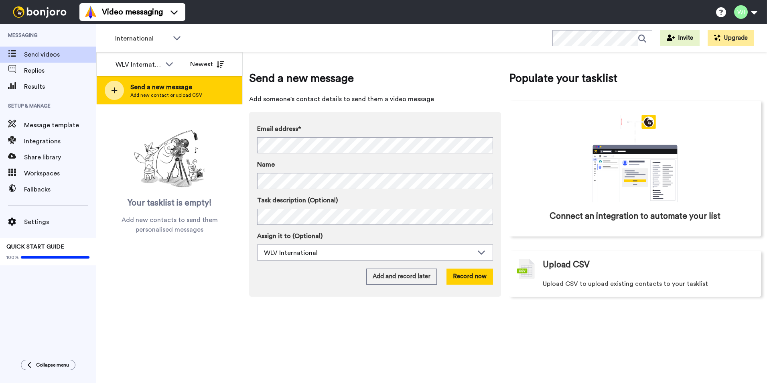
drag, startPoint x: 0, startPoint y: 0, endPoint x: 182, endPoint y: 87, distance: 201.6
click at [182, 87] on span "Send a new message" at bounding box center [166, 87] width 72 height 10
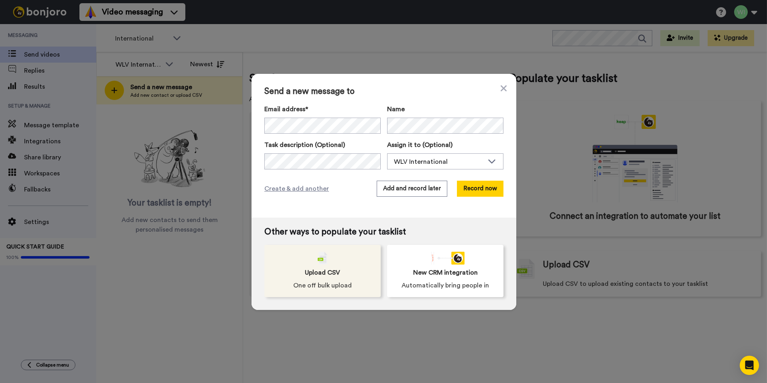
click at [353, 261] on div "Upload CSV One off bulk upload" at bounding box center [322, 271] width 116 height 52
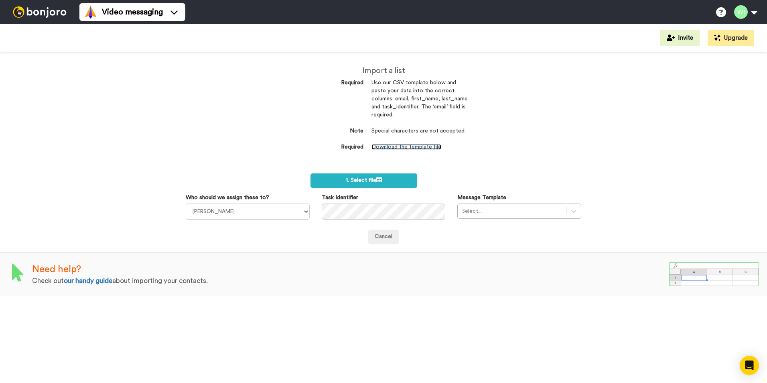
click at [396, 149] on link "Download the template file" at bounding box center [407, 147] width 70 height 6
click at [311, 203] on div "Who should we assign these to? Laura Wright Amarjit Duggal WLV Academic (FSE) D…" at bounding box center [248, 206] width 136 height 26
click at [305, 211] on select "Laura Wright Amarjit Duggal WLV Academic (FSE) Divandra Birla Bolutife Ademokoy…" at bounding box center [248, 211] width 124 height 16
select select "d575366b-34de-4d4d-ba6c-d2d11e507584"
click at [186, 203] on select "Laura Wright Amarjit Duggal WLV Academic (FSE) Divandra Birla Bolutife Ademokoy…" at bounding box center [248, 211] width 124 height 16
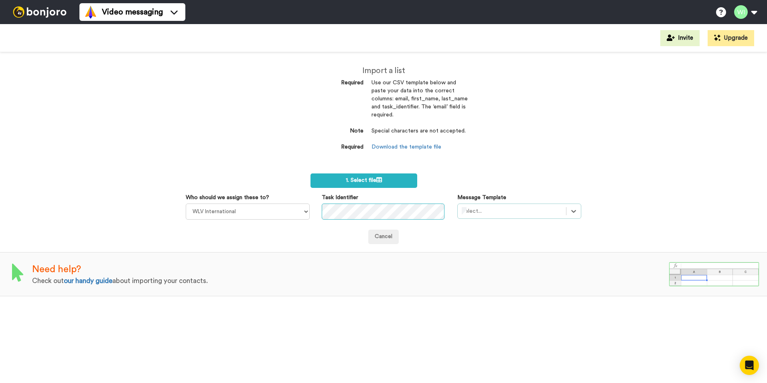
click at [508, 207] on div at bounding box center [512, 211] width 100 height 10
click at [570, 210] on icon at bounding box center [574, 211] width 8 height 8
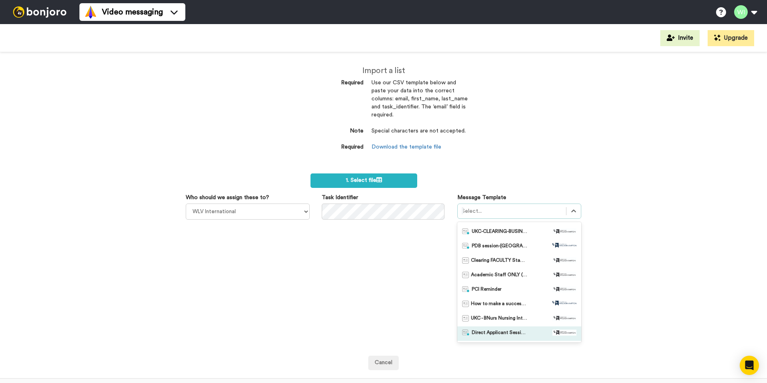
scroll to position [602, 0]
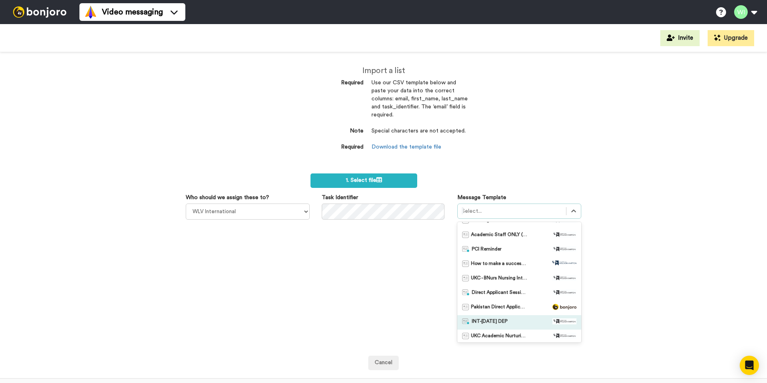
click at [492, 317] on div "INT-Sept 25 DEP" at bounding box center [519, 322] width 124 height 14
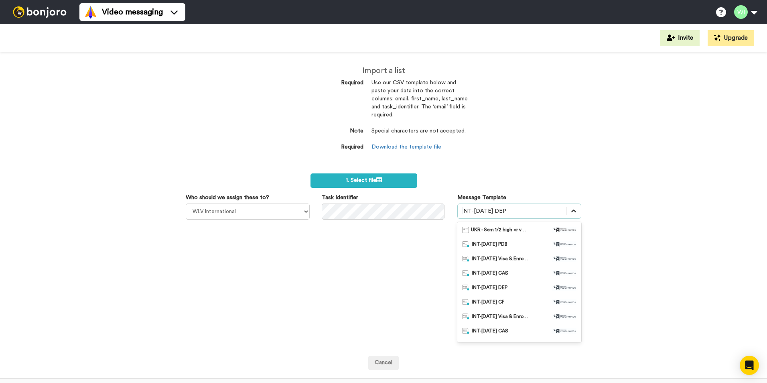
click at [577, 212] on div "Message Template option INT-Sept 25 DEP, selected. option INT-Sept 25 DEP selec…" at bounding box center [519, 269] width 136 height 152
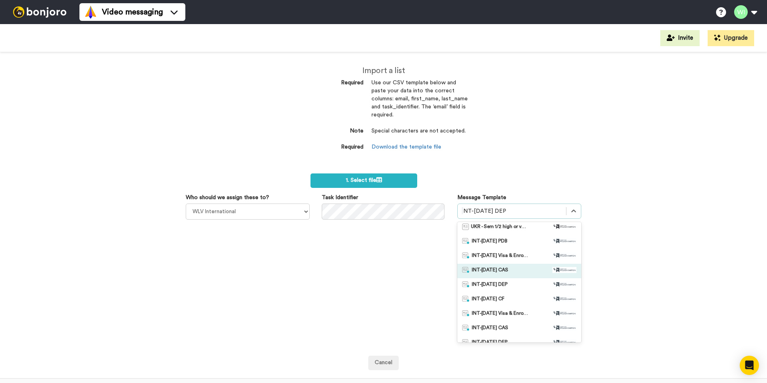
scroll to position [0, 0]
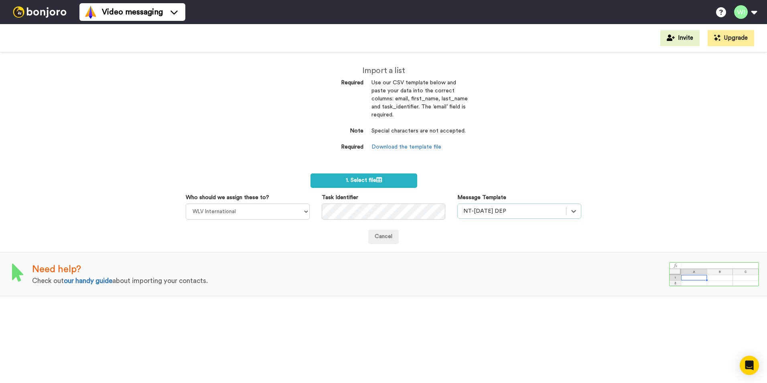
drag, startPoint x: 506, startPoint y: 211, endPoint x: 496, endPoint y: 211, distance: 10.0
click at [496, 211] on div at bounding box center [512, 211] width 100 height 10
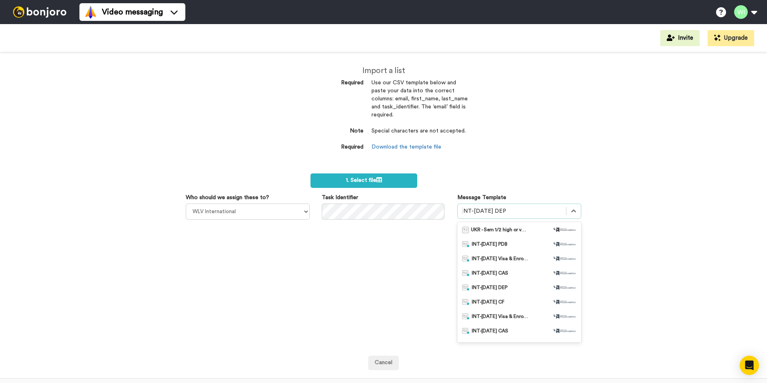
click at [508, 206] on div at bounding box center [512, 211] width 100 height 10
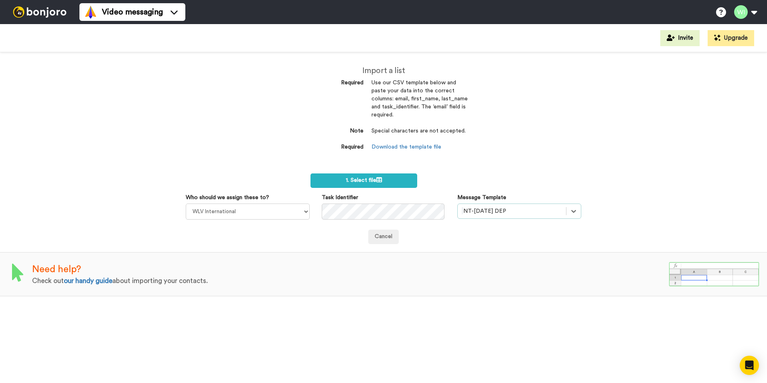
click at [507, 206] on div at bounding box center [512, 211] width 100 height 10
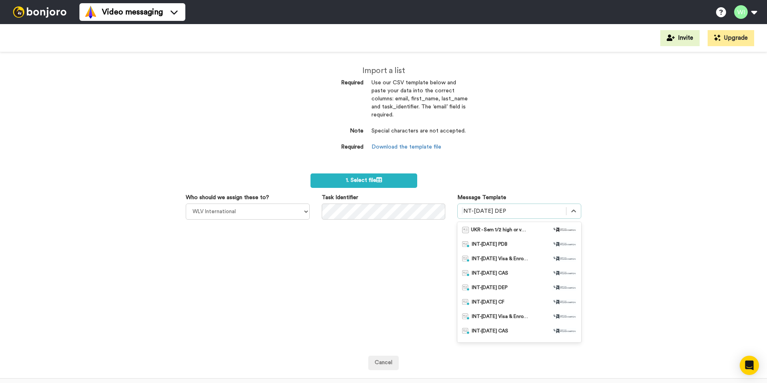
click at [507, 206] on div at bounding box center [512, 211] width 100 height 10
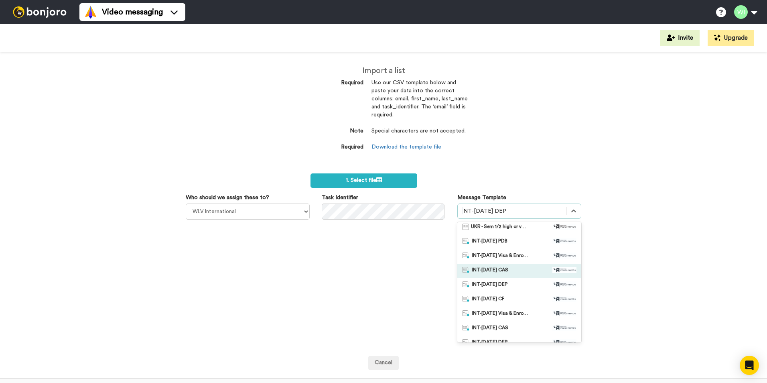
scroll to position [0, 0]
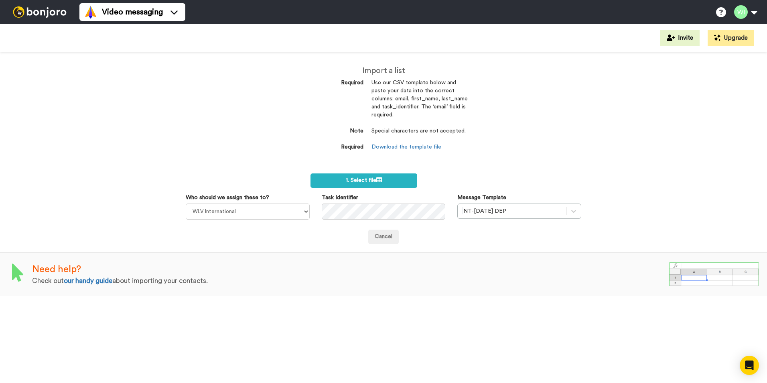
click at [410, 234] on div "Who should we assign these to? Laura Wright Amarjit Duggal WLV Academic (FSE) D…" at bounding box center [384, 218] width 396 height 51
click at [514, 210] on div at bounding box center [512, 211] width 100 height 10
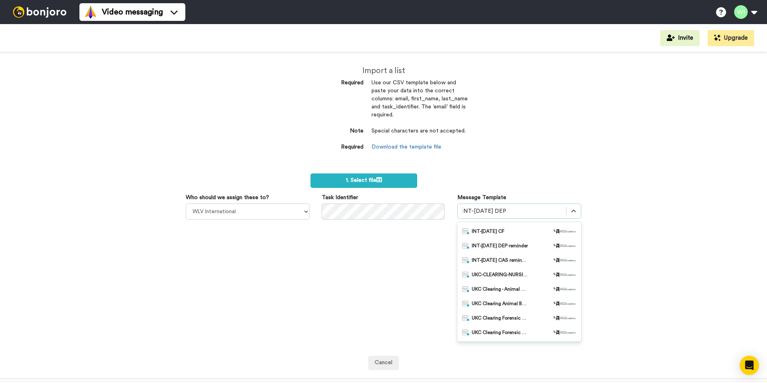
scroll to position [241, 0]
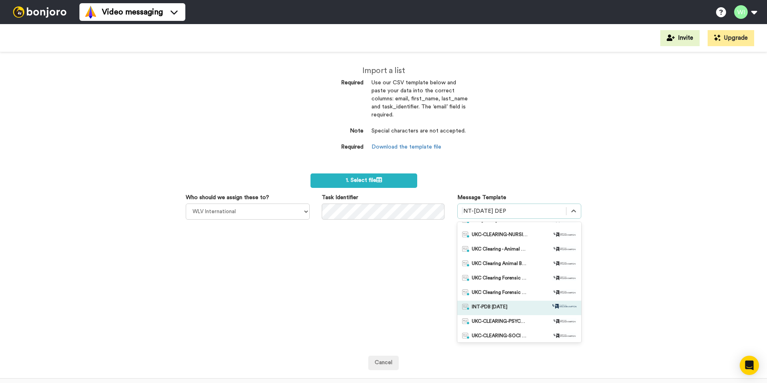
click at [503, 301] on div "INT-PDB Sept 2025" at bounding box center [519, 308] width 124 height 14
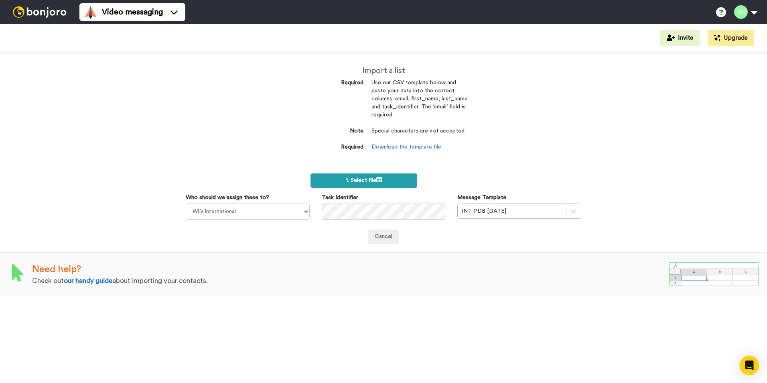
click at [369, 175] on label "1. Select file" at bounding box center [364, 180] width 107 height 14
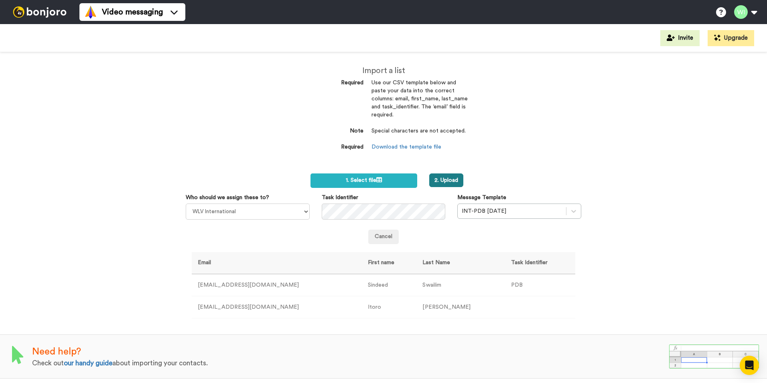
click at [440, 182] on button "2. Upload" at bounding box center [446, 180] width 34 height 14
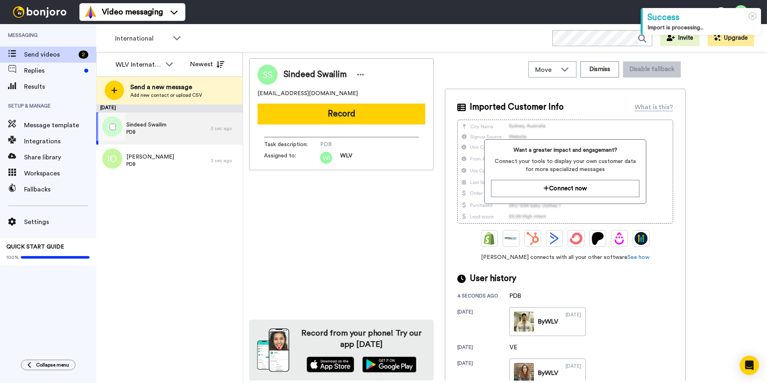
click at [144, 130] on span "PDB" at bounding box center [146, 132] width 40 height 6
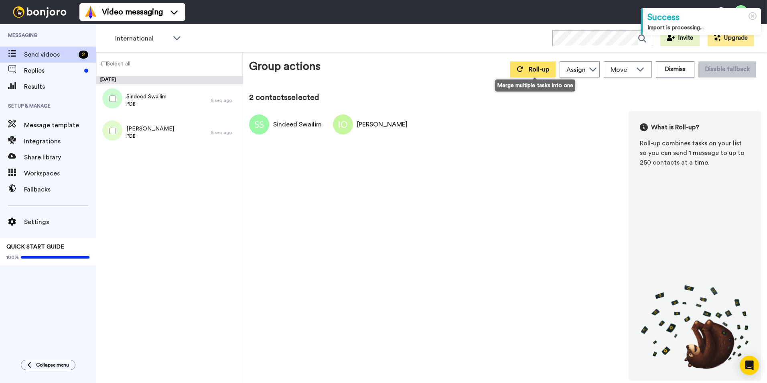
click at [537, 73] on button "Roll-up" at bounding box center [532, 69] width 45 height 16
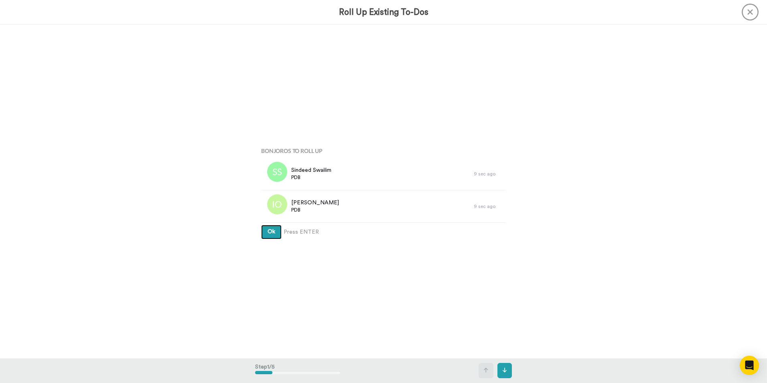
click at [271, 230] on span "Ok" at bounding box center [272, 232] width 8 height 6
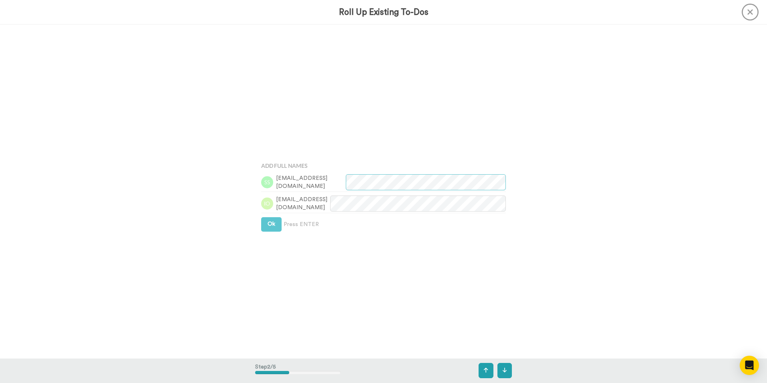
scroll to position [334, 0]
click at [255, 222] on div "Add Full Names sindeedswailim@gmail.com imehdani@gmail.com Ok Press ENTER" at bounding box center [383, 191] width 257 height 191
click at [264, 222] on button "Ok" at bounding box center [271, 220] width 20 height 14
click at [268, 219] on button "Ok" at bounding box center [271, 213] width 20 height 14
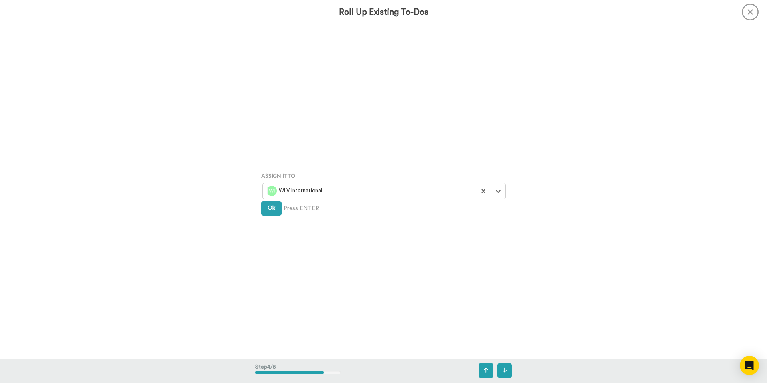
scroll to position [1002, 0]
click at [487, 370] on icon at bounding box center [486, 370] width 4 height 6
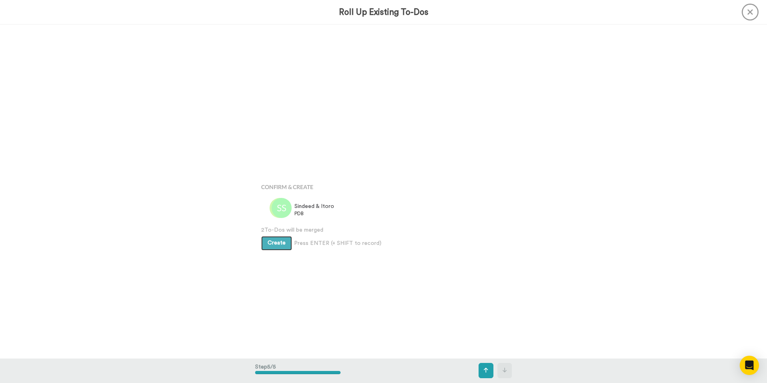
scroll to position [1335, 0]
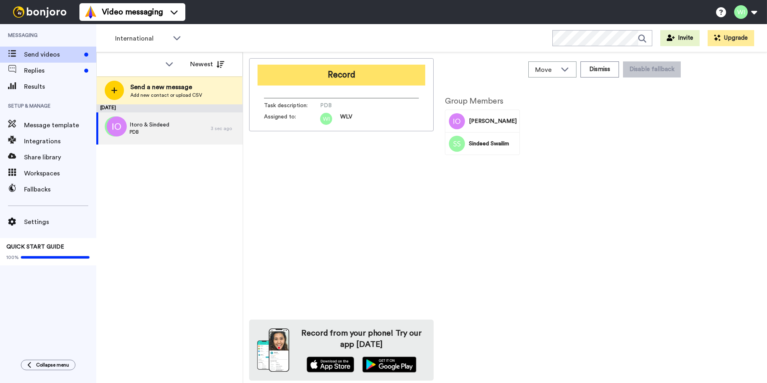
click at [317, 82] on button "Record" at bounding box center [342, 75] width 168 height 21
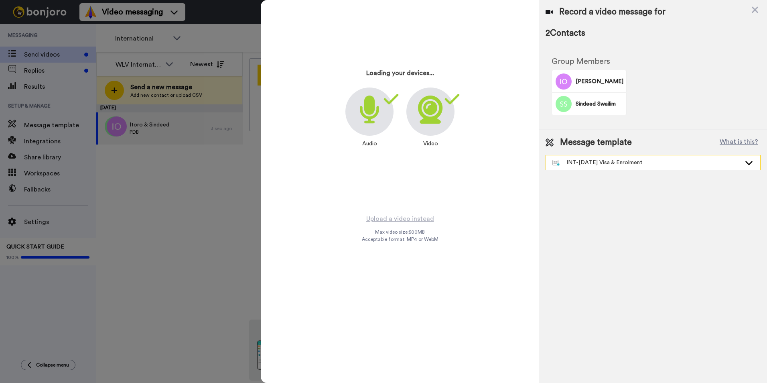
click at [650, 165] on div "INT-[DATE] Visa & Enrolment" at bounding box center [647, 163] width 189 height 8
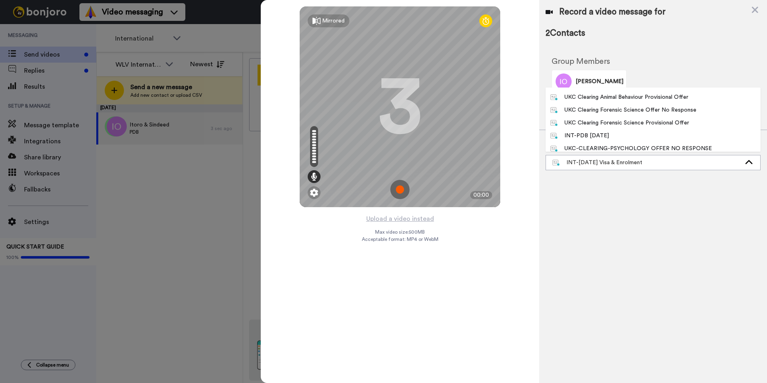
scroll to position [241, 0]
click at [626, 134] on li "INT-PDB [DATE]" at bounding box center [653, 135] width 215 height 13
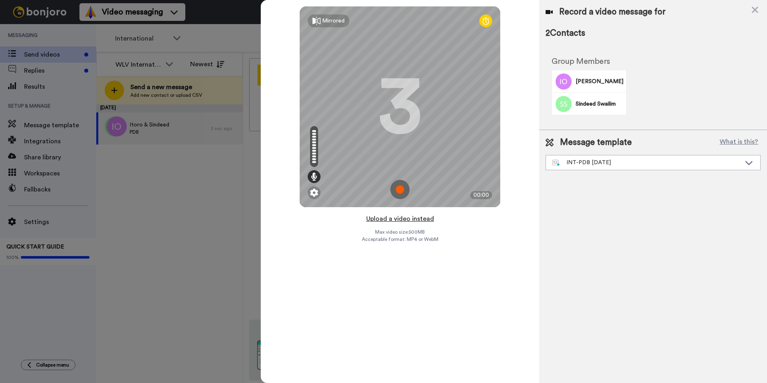
click at [412, 217] on button "Upload a video instead" at bounding box center [400, 218] width 73 height 10
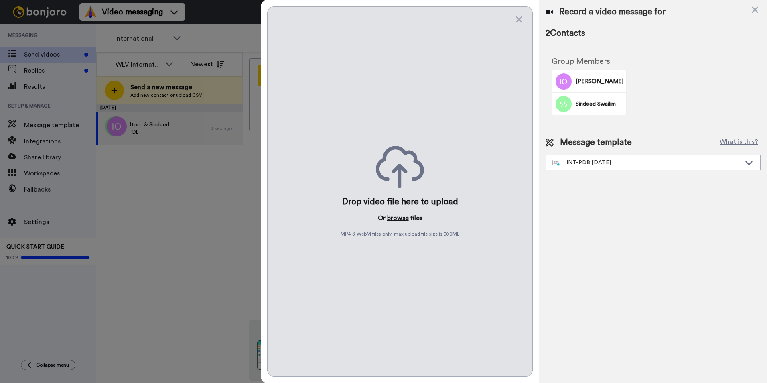
click at [397, 218] on button "browse" at bounding box center [398, 218] width 22 height 10
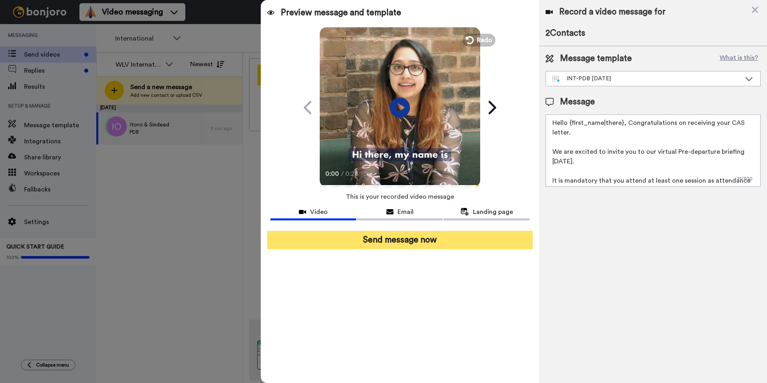
click at [450, 243] on button "Send message now" at bounding box center [400, 240] width 266 height 18
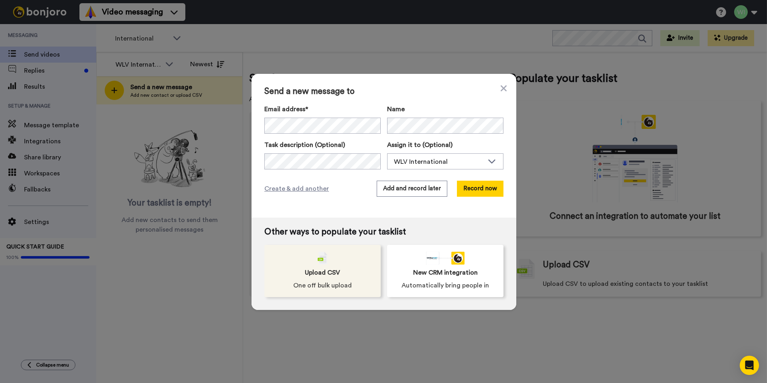
click at [311, 277] on div "Upload CSV One off bulk upload" at bounding box center [322, 271] width 116 height 52
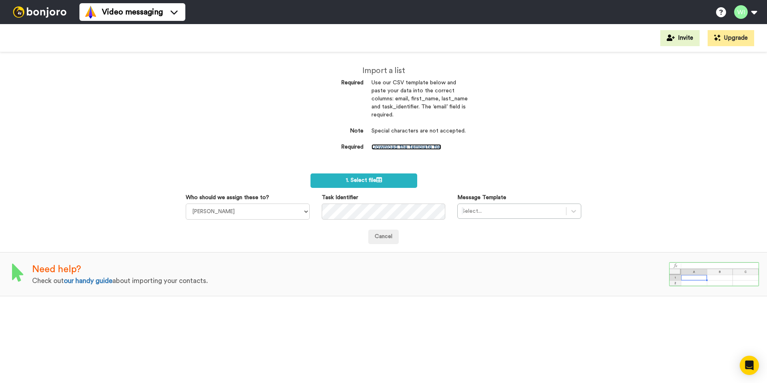
click at [385, 149] on link "Download the template file" at bounding box center [407, 147] width 70 height 6
click at [239, 205] on select "[PERSON_NAME] [PERSON_NAME] WLV Academic (FSE) [PERSON_NAME] Ademokoya UK Recru…" at bounding box center [248, 211] width 124 height 16
select select "d575366b-34de-4d4d-ba6c-d2d11e507584"
click at [186, 203] on select "Laura Wright Amarjit Duggal WLV Academic (FSE) Divandra Birla Bolutife Ademokoy…" at bounding box center [248, 211] width 124 height 16
click at [571, 208] on icon at bounding box center [574, 211] width 8 height 8
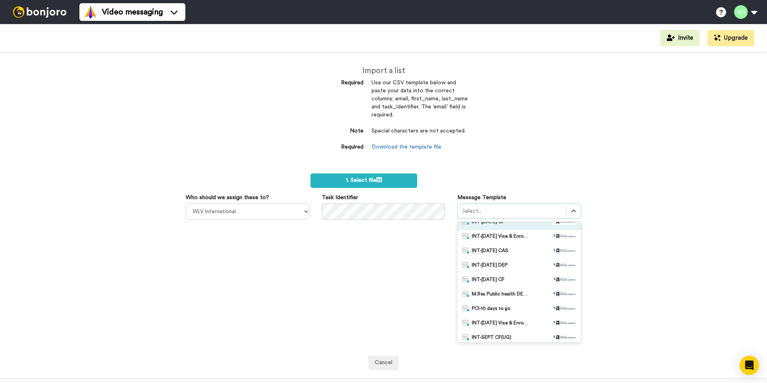
scroll to position [120, 0]
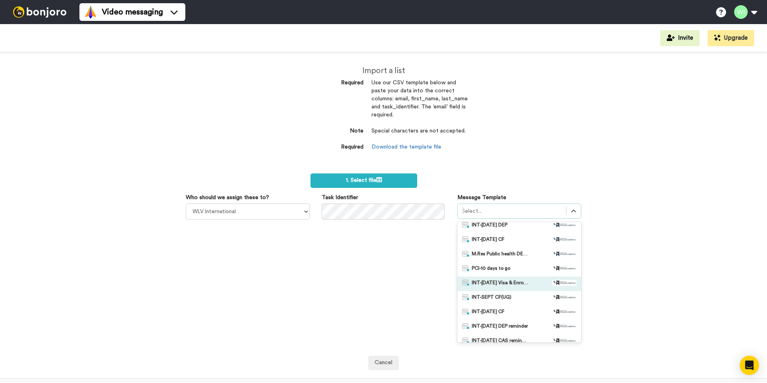
click at [506, 285] on span "INT-Sept 25 Visa & Enrolment" at bounding box center [500, 284] width 56 height 8
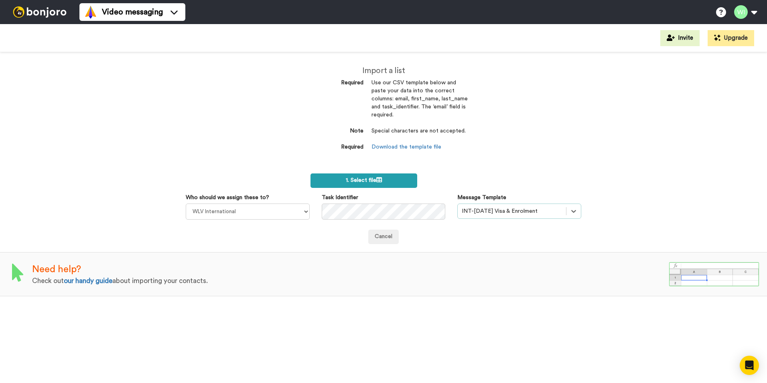
click at [398, 183] on label "1. Select file" at bounding box center [364, 180] width 107 height 14
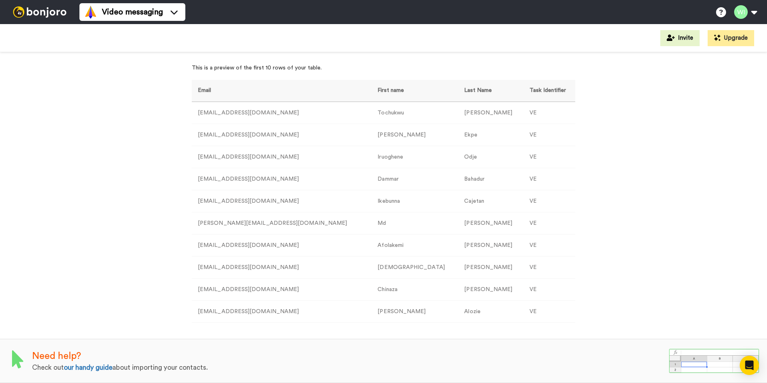
scroll to position [32, 0]
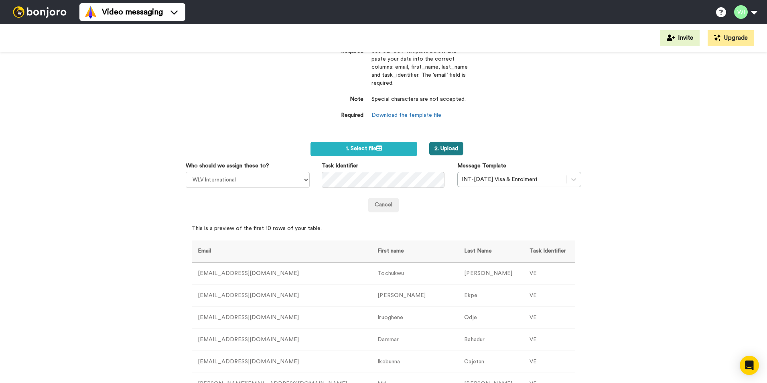
click at [456, 154] on button "2. Upload" at bounding box center [446, 149] width 34 height 14
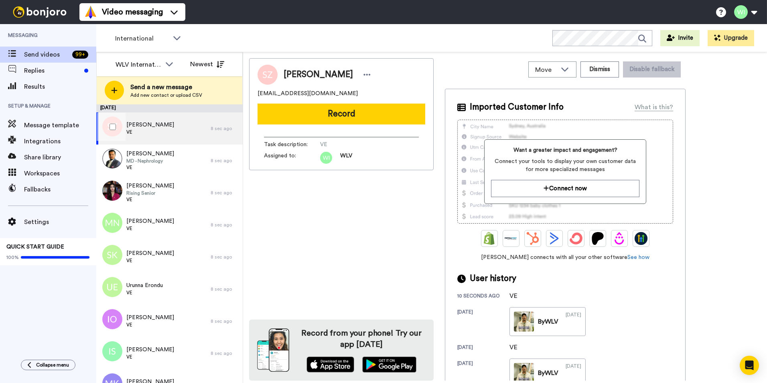
click at [107, 122] on div at bounding box center [111, 127] width 29 height 28
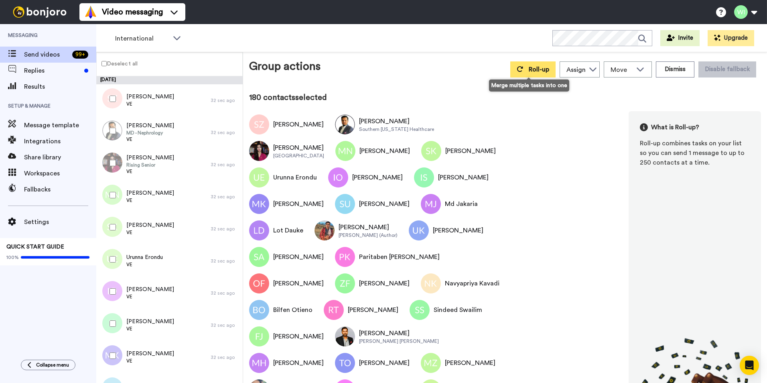
click at [529, 70] on span "Roll-up" at bounding box center [539, 69] width 20 height 6
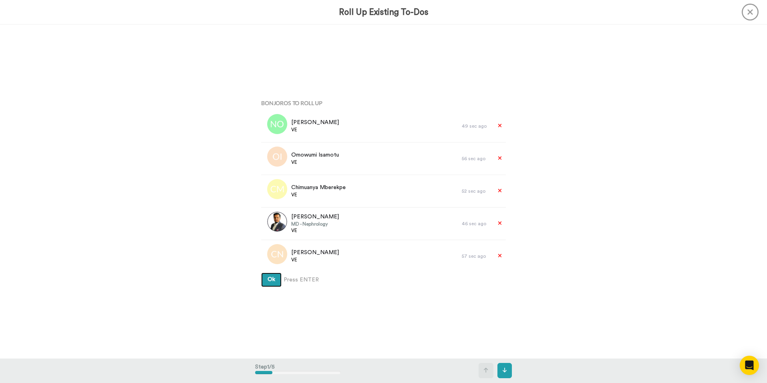
click at [264, 277] on button "Ok" at bounding box center [271, 279] width 20 height 14
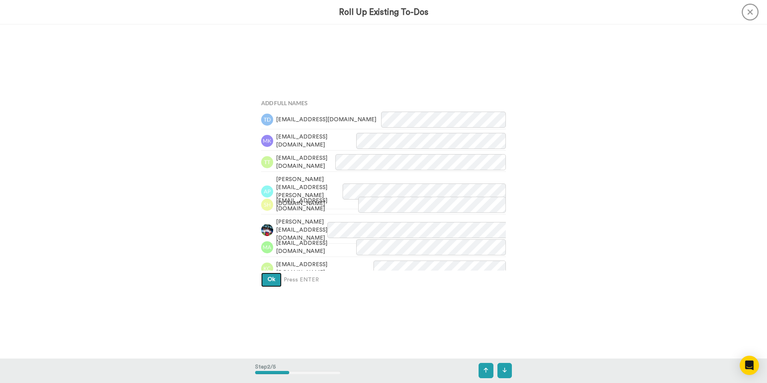
click at [263, 277] on button "Ok" at bounding box center [271, 279] width 20 height 14
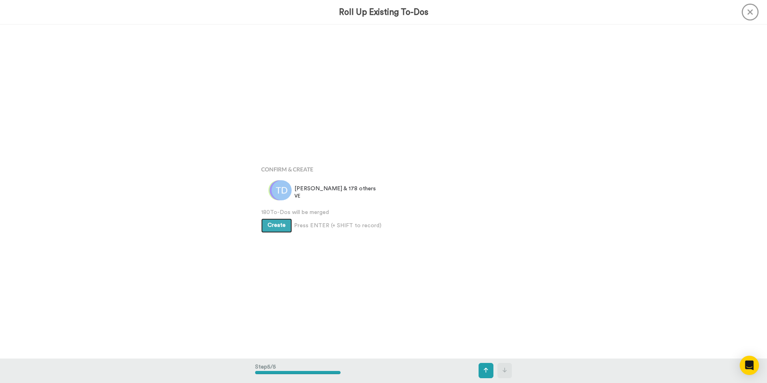
scroll to position [1335, 0]
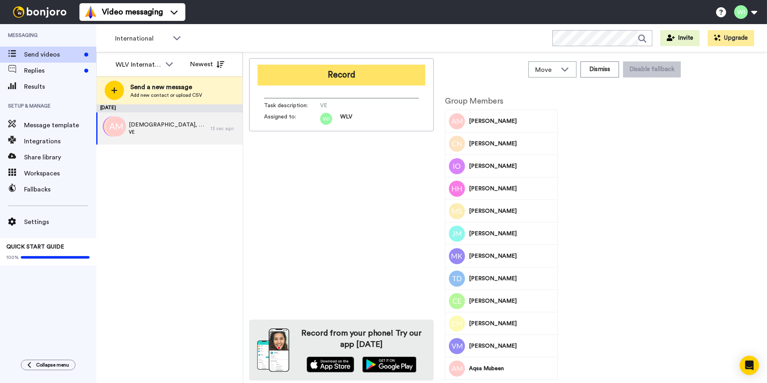
click at [374, 79] on button "Record" at bounding box center [342, 75] width 168 height 21
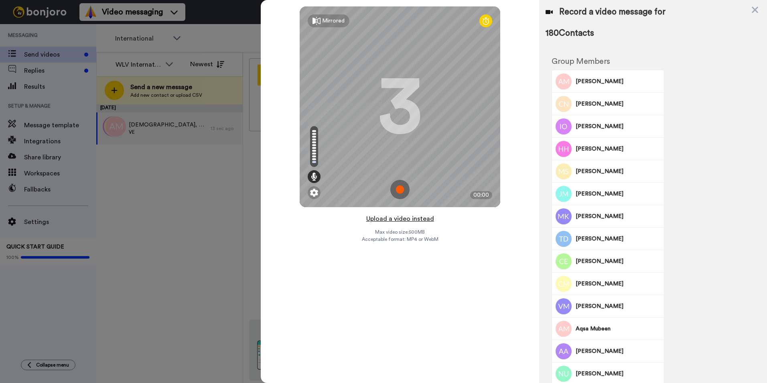
click at [425, 219] on button "Upload a video instead" at bounding box center [400, 218] width 73 height 10
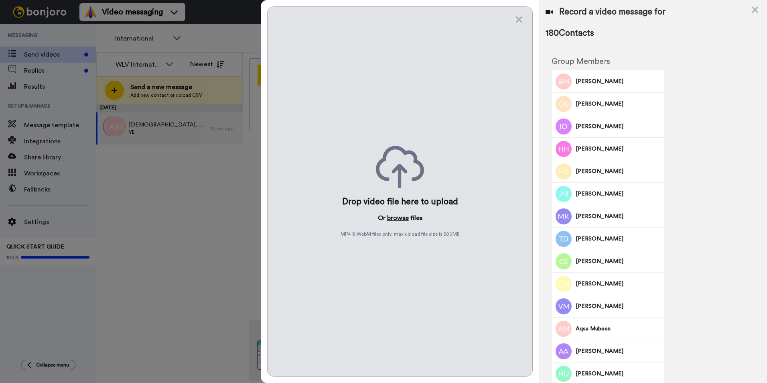
click at [397, 220] on button "browse" at bounding box center [398, 218] width 22 height 10
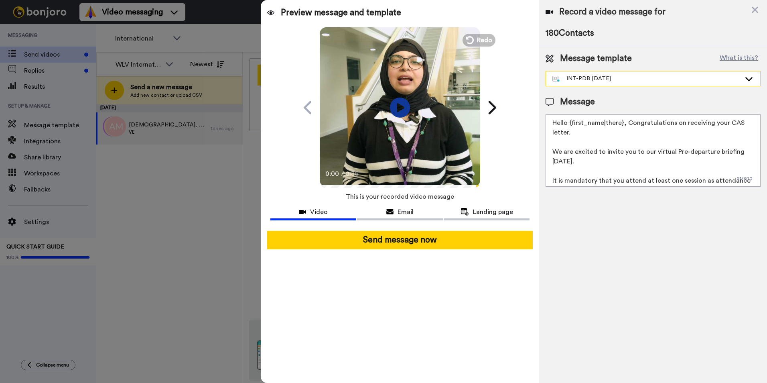
click at [654, 83] on div "INT-PDB Sept 2025" at bounding box center [653, 78] width 214 height 14
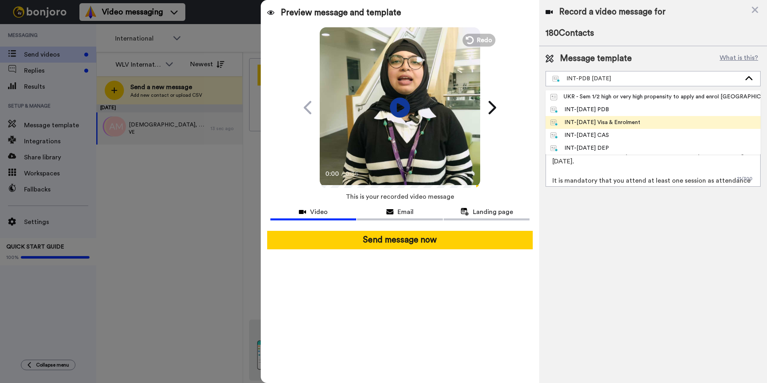
click at [626, 122] on div "INT-Jan 26 Visa & Enrolment" at bounding box center [596, 122] width 90 height 8
type textarea "Hi {first_name|there}, Congratulations on receiving your CAS Your next steps ar…"
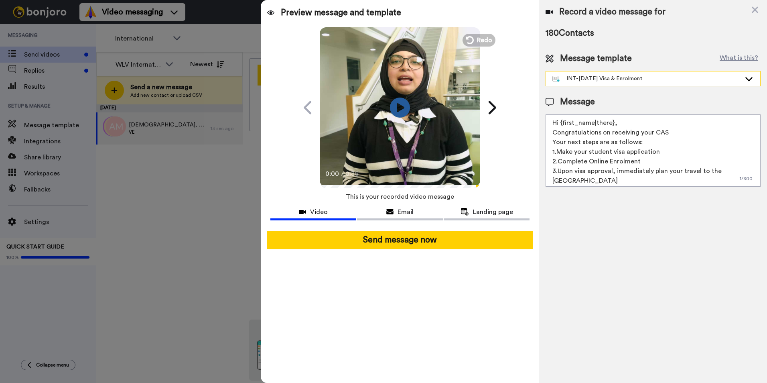
click at [629, 77] on div "INT-Jan 26 Visa & Enrolment" at bounding box center [647, 79] width 189 height 8
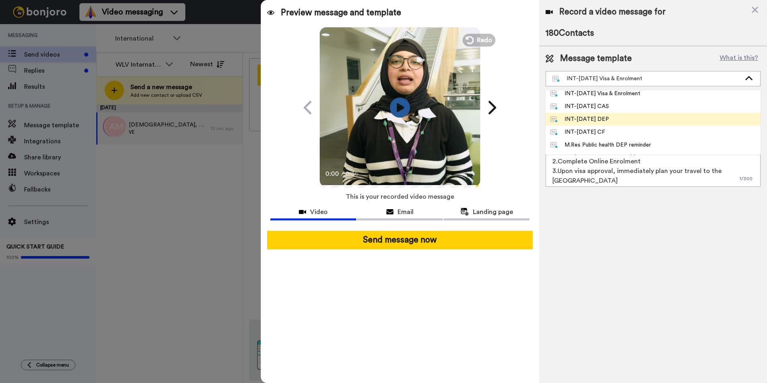
scroll to position [120, 0]
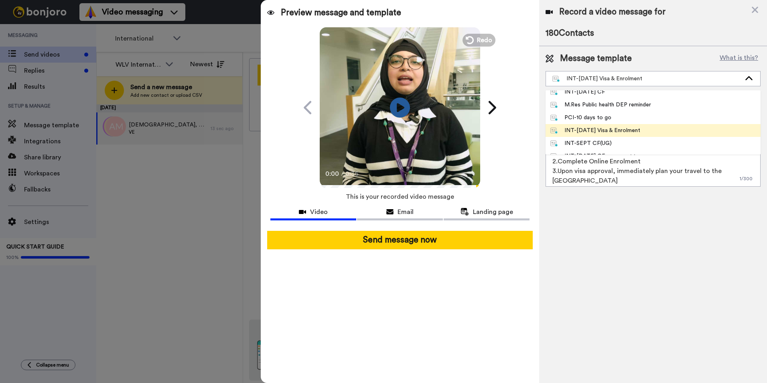
click at [612, 135] on li "INT-Sept 25 Visa & Enrolment" at bounding box center [653, 130] width 215 height 13
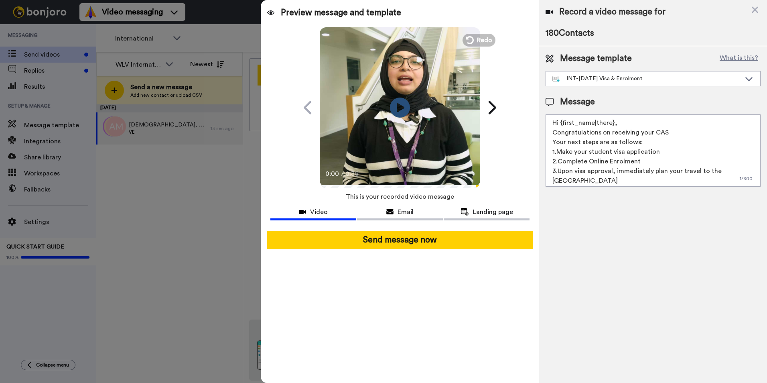
click at [628, 97] on div "Message" at bounding box center [653, 102] width 215 height 12
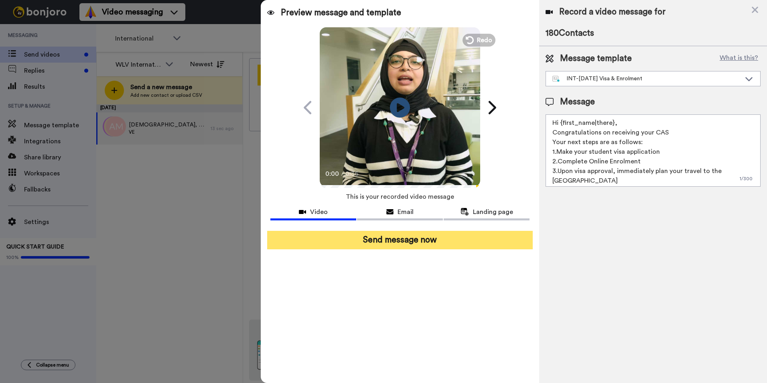
click at [484, 243] on button "Send message now" at bounding box center [400, 240] width 266 height 18
